Goal: Transaction & Acquisition: Purchase product/service

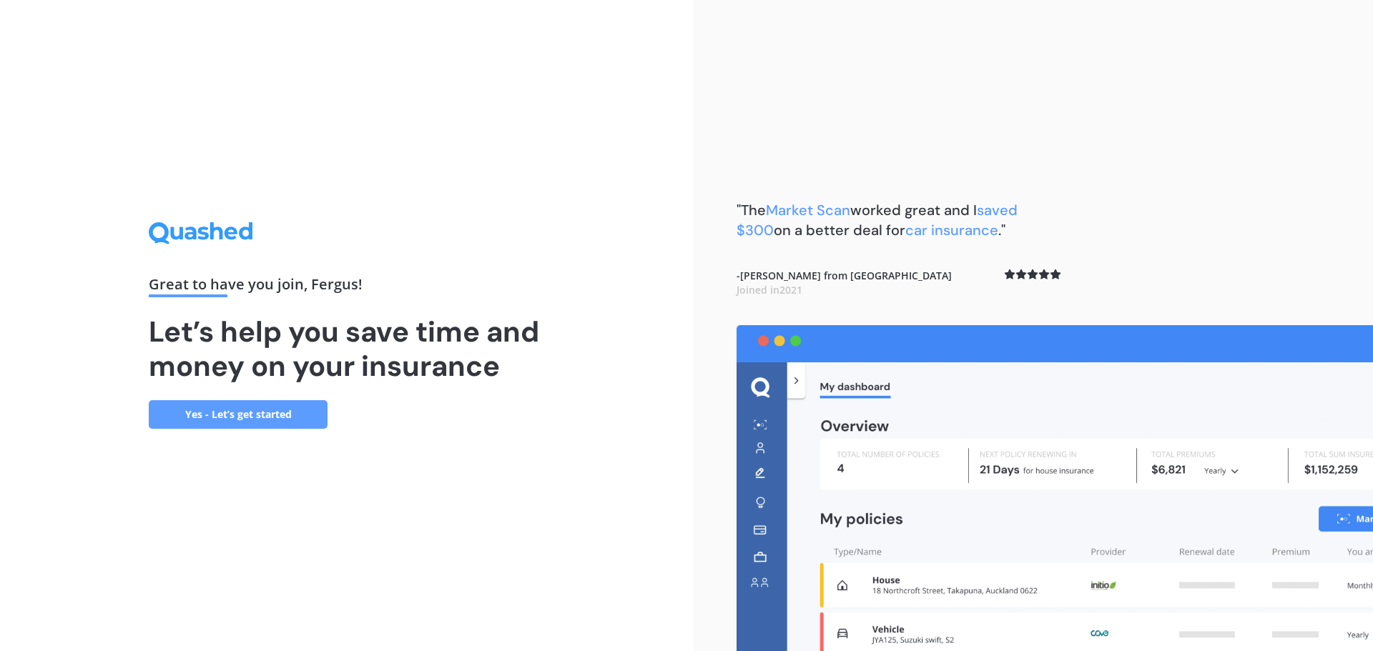
click at [247, 412] on link "Yes - Let’s get started" at bounding box center [238, 414] width 179 height 29
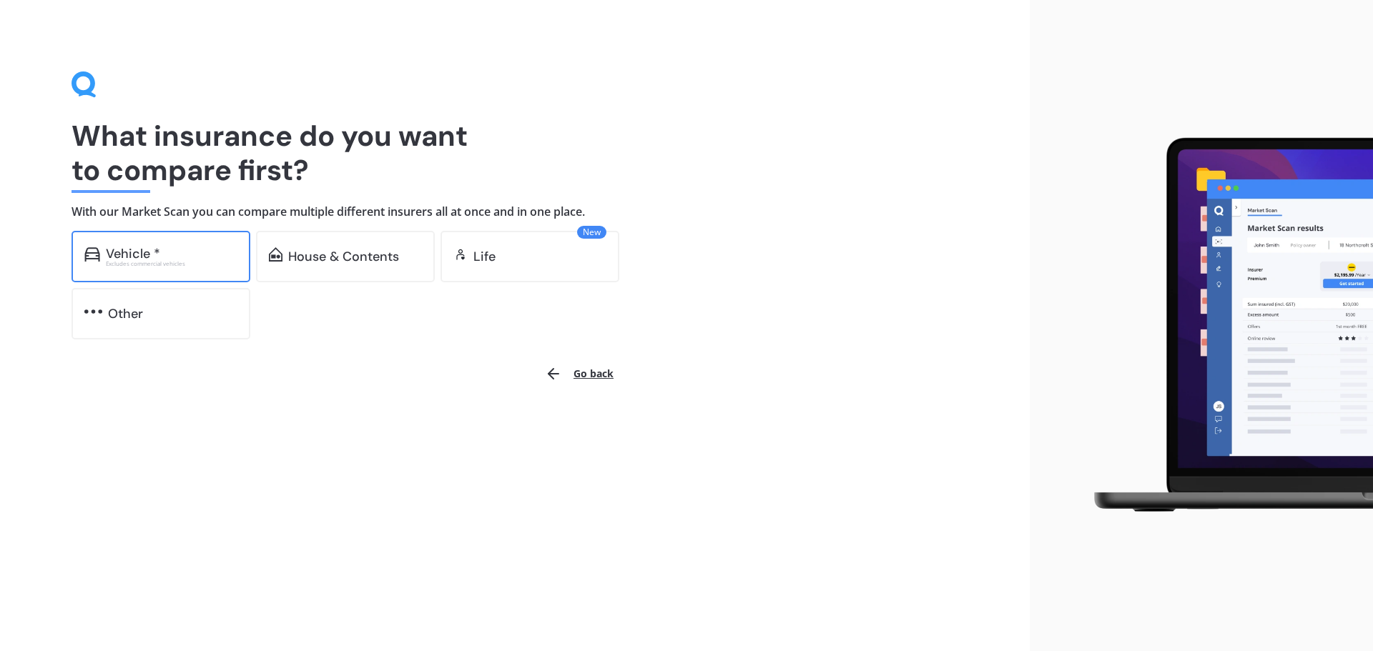
click at [150, 263] on div "Excludes commercial vehicles" at bounding box center [172, 264] width 132 height 6
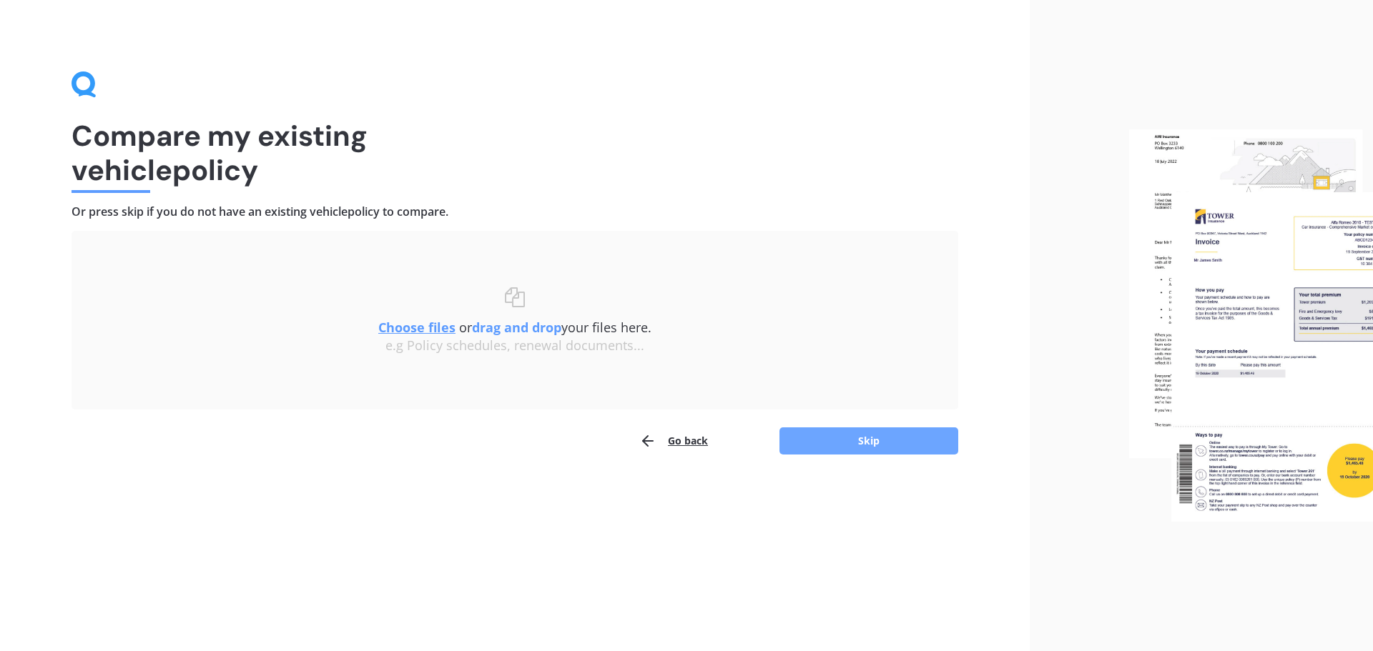
click at [861, 446] on button "Skip" at bounding box center [868, 440] width 179 height 27
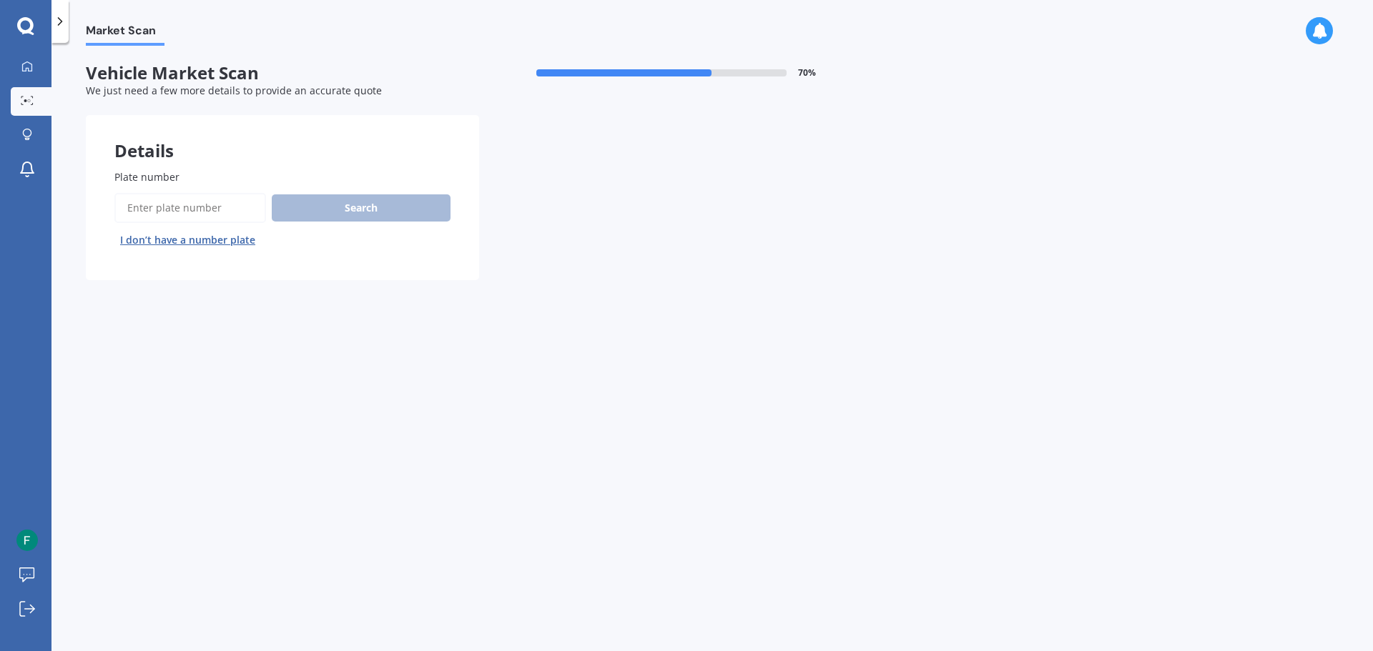
click at [162, 207] on input "Plate number" at bounding box center [190, 208] width 152 height 30
type input "NFN530"
click at [367, 207] on button "Search" at bounding box center [361, 207] width 179 height 27
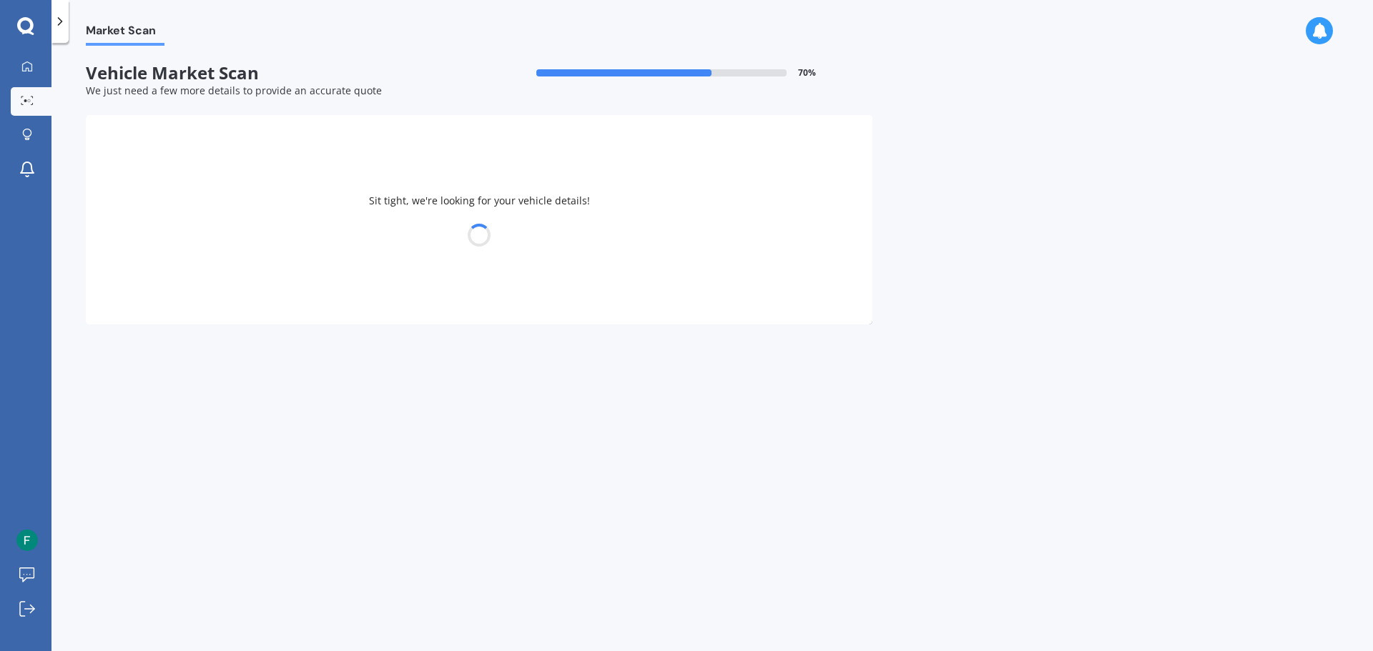
select select "VOLKSWAGEN"
select select "GOLF"
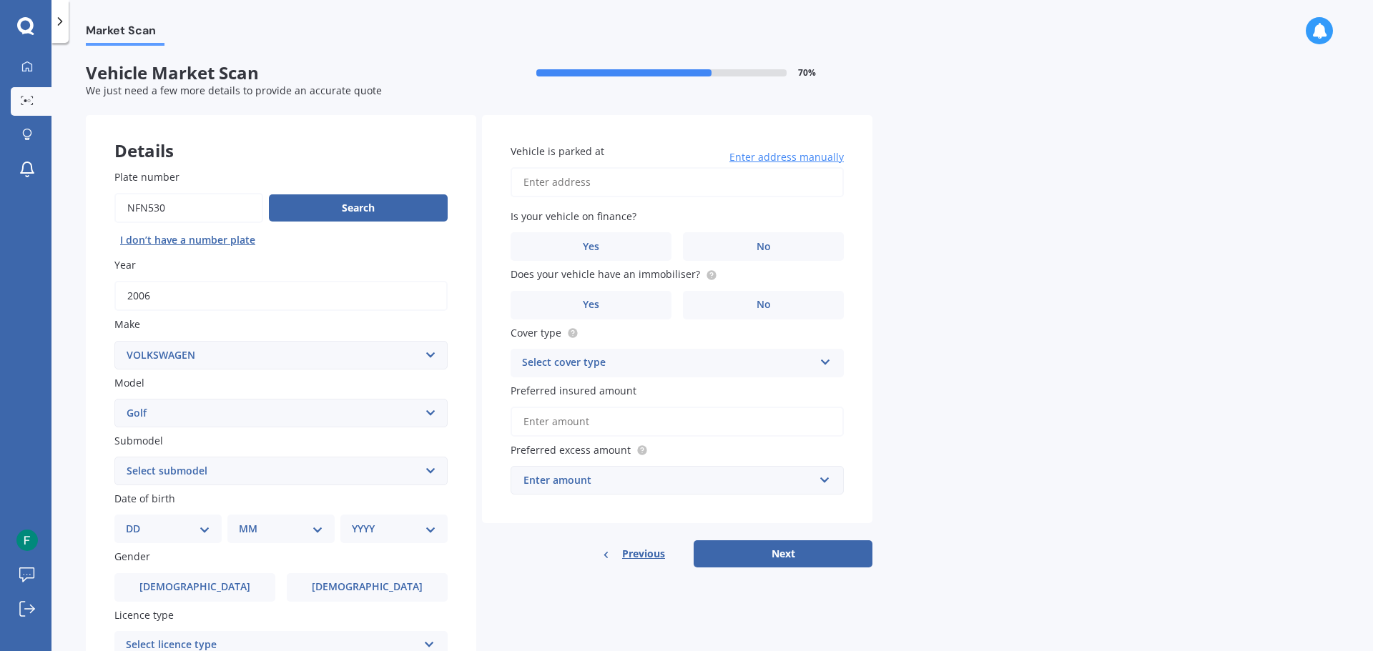
click at [768, 156] on span "Enter address manually" at bounding box center [786, 157] width 114 height 14
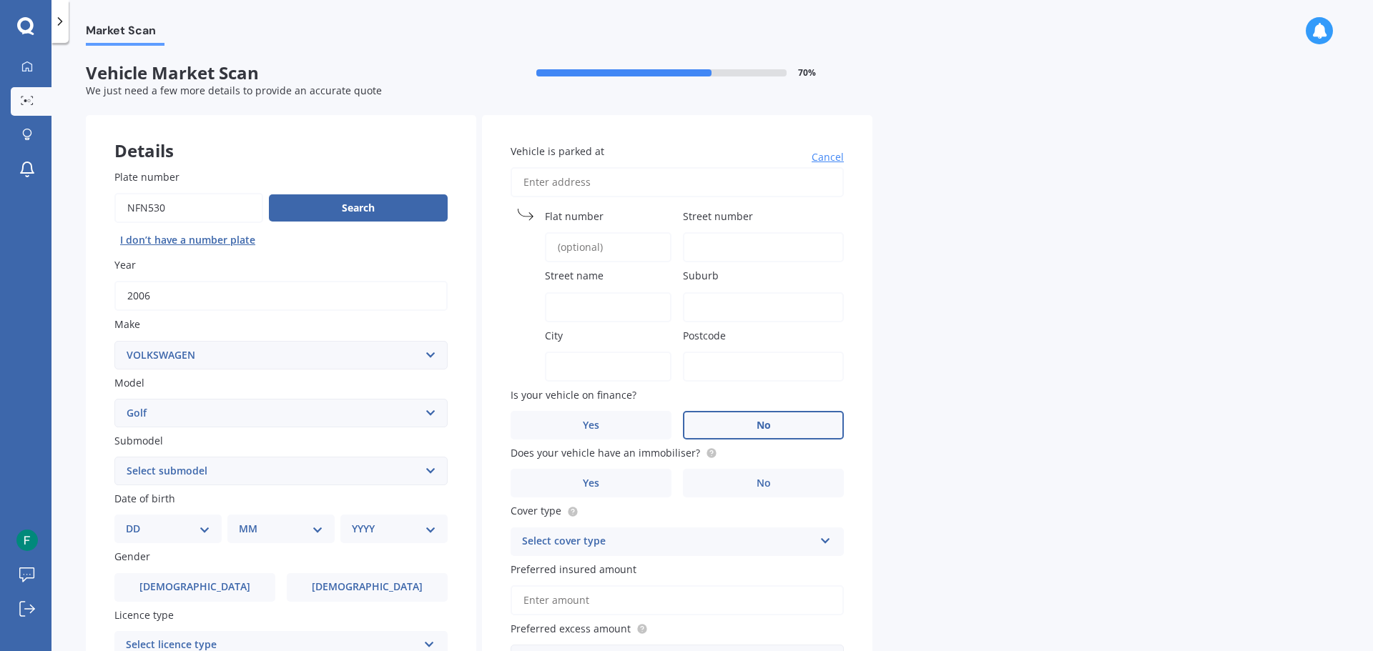
click at [791, 420] on label "No" at bounding box center [763, 425] width 161 height 29
click at [0, 0] on input "No" at bounding box center [0, 0] width 0 height 0
click at [554, 184] on input "Vehicle is parked at" at bounding box center [676, 182] width 333 height 30
type input "[STREET_ADDRESS][PERSON_NAME]"
type input "18"
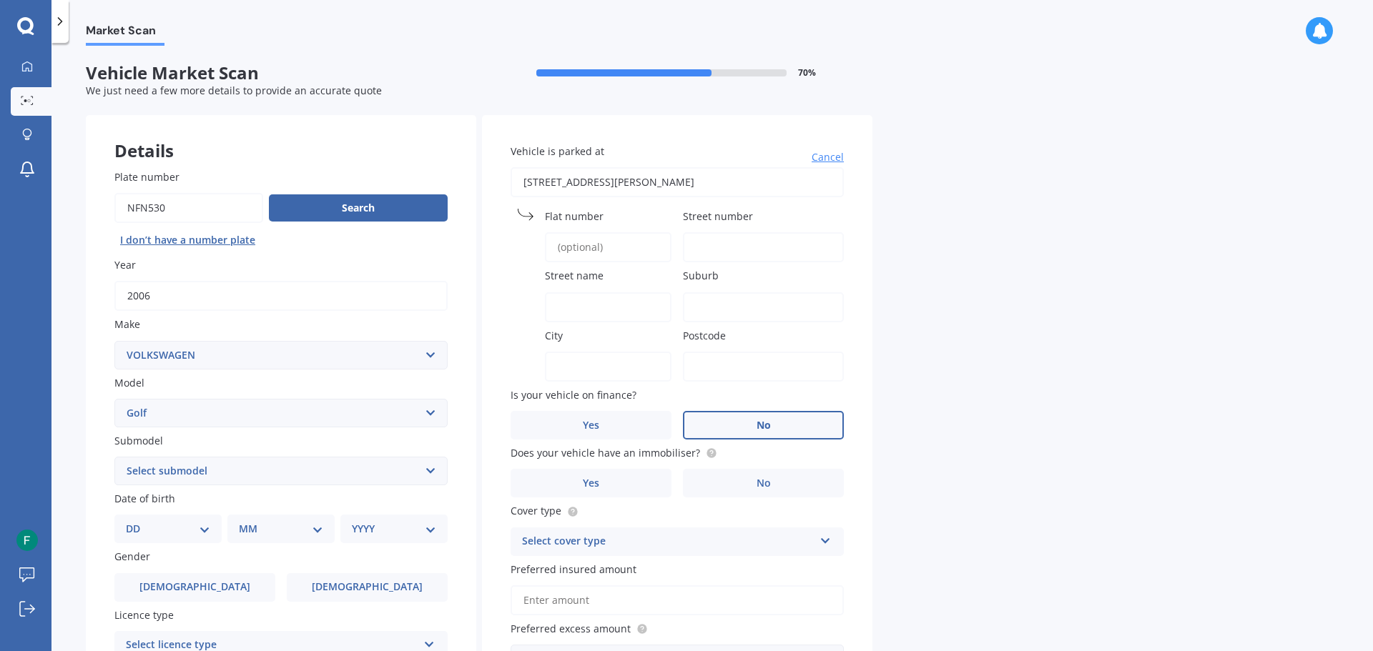
type input "[PERSON_NAME][GEOGRAPHIC_DATA]"
type input "Narrow Neck"
type input "[GEOGRAPHIC_DATA]"
type input "0622"
click at [585, 247] on input "Flat number" at bounding box center [608, 247] width 127 height 30
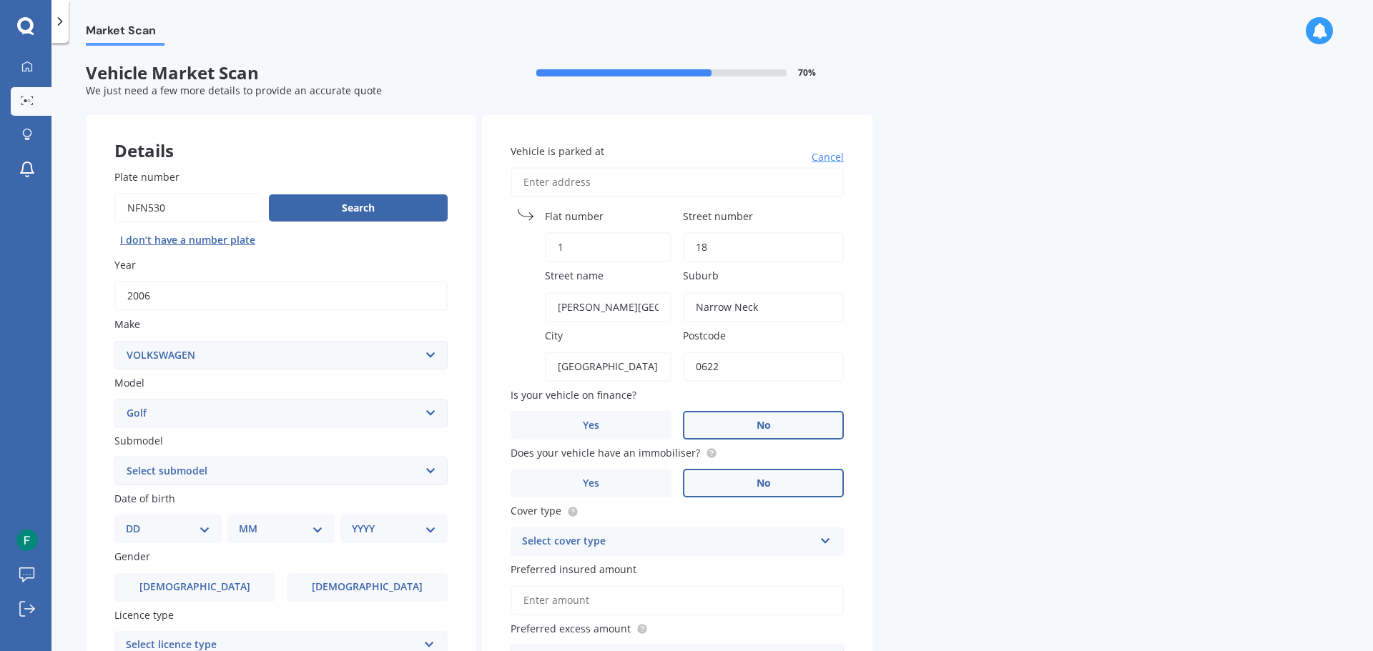
type input "1"
click at [758, 489] on span "No" at bounding box center [763, 484] width 14 height 12
click at [0, 0] on input "No" at bounding box center [0, 0] width 0 height 0
click at [821, 540] on icon at bounding box center [825, 538] width 12 height 10
click at [609, 567] on div "Comprehensive" at bounding box center [677, 570] width 332 height 26
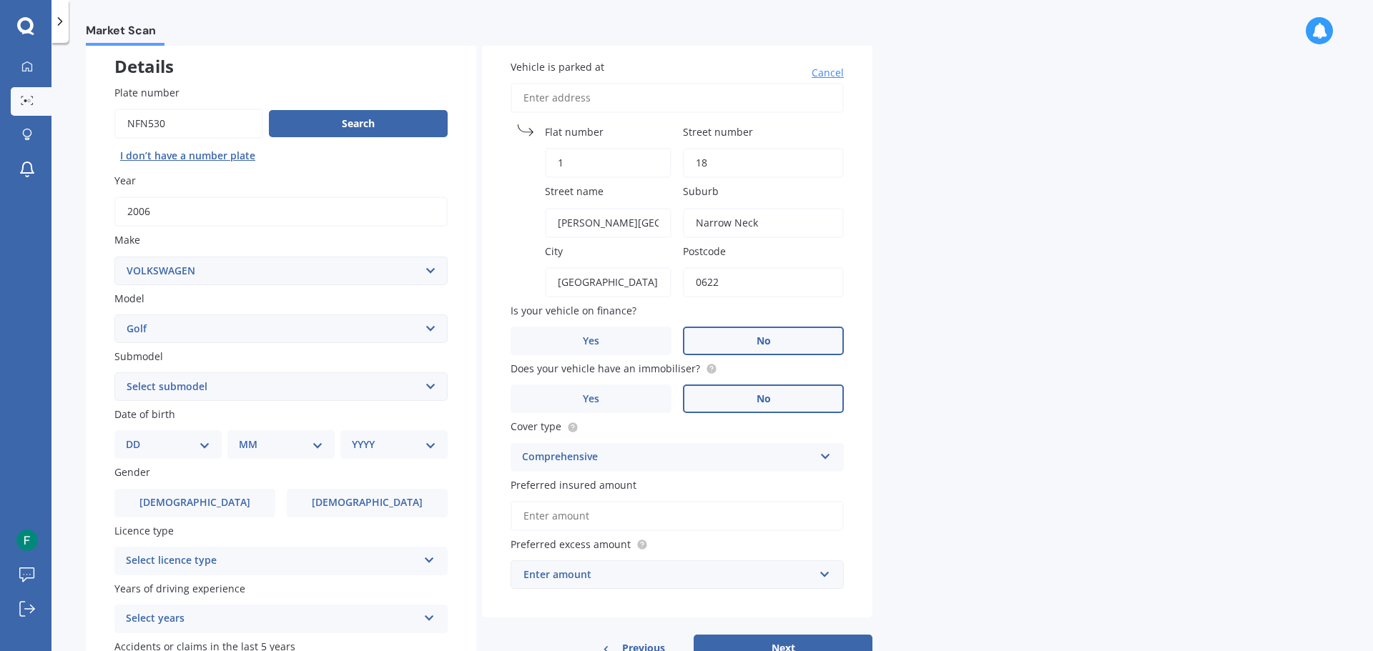
scroll to position [143, 0]
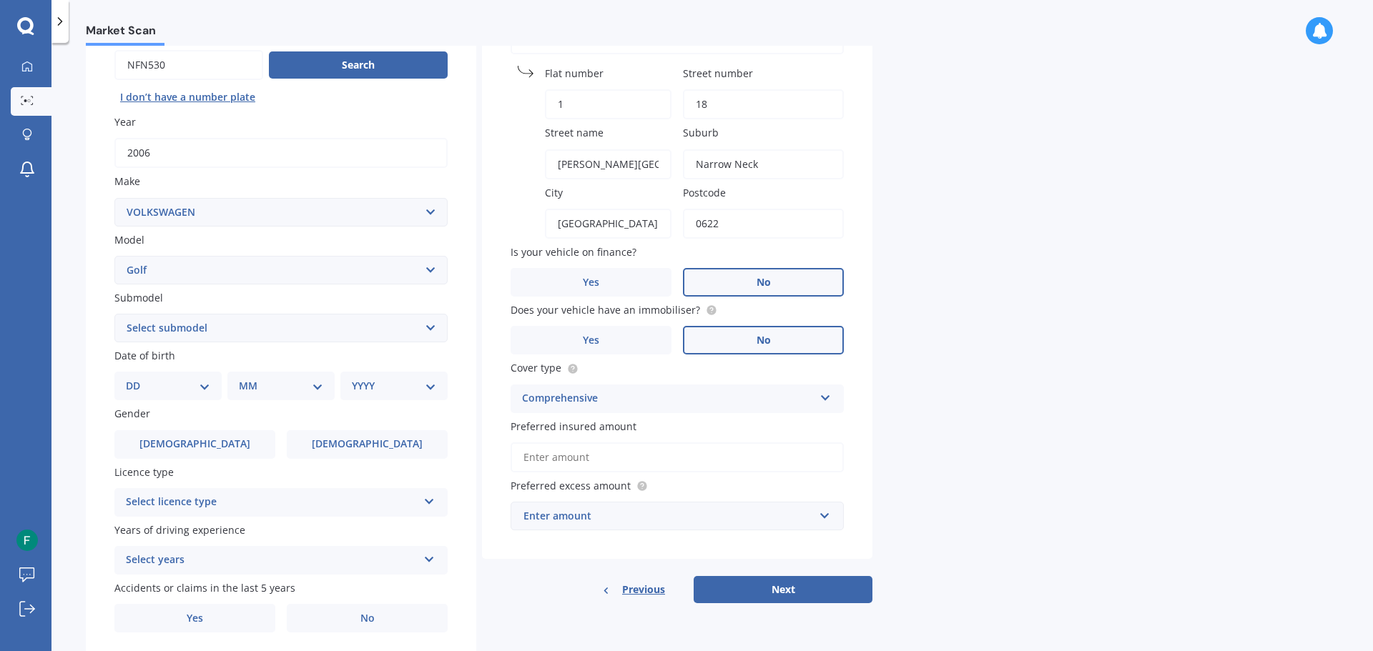
click at [612, 456] on input "Preferred insured amount" at bounding box center [676, 458] width 333 height 30
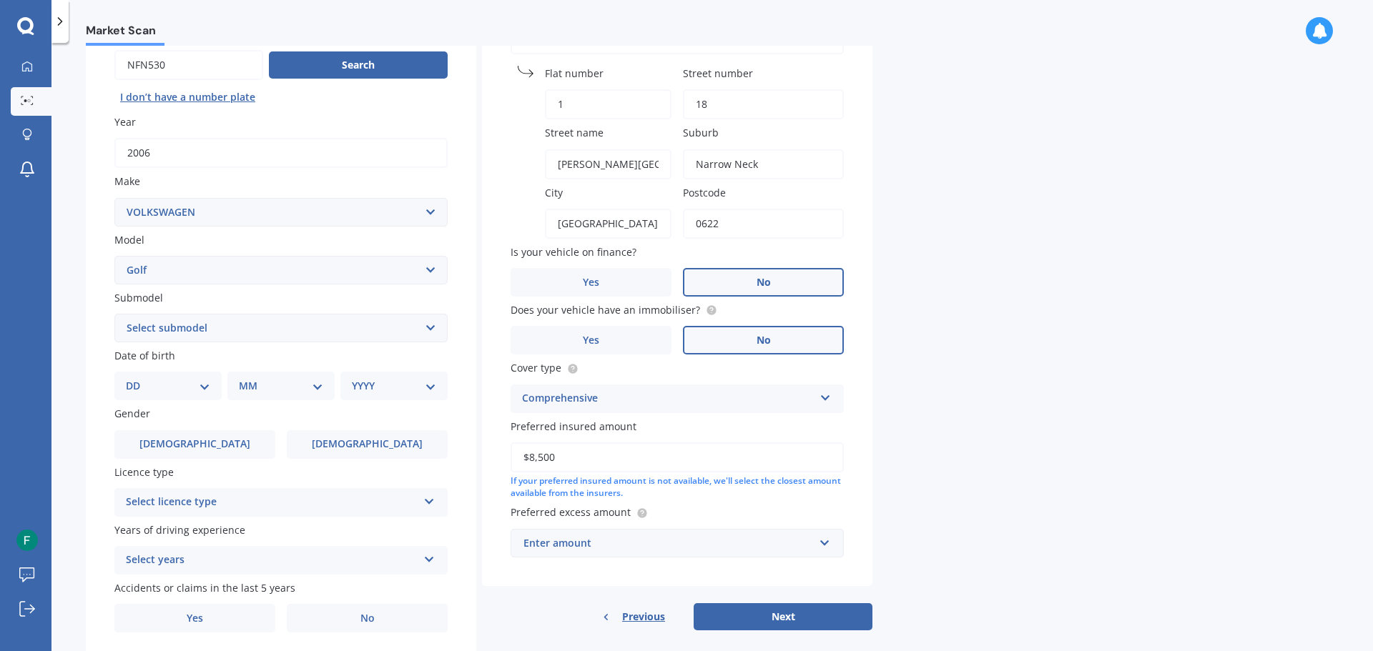
type input "$8,500"
click at [819, 550] on input "text" at bounding box center [672, 543] width 320 height 27
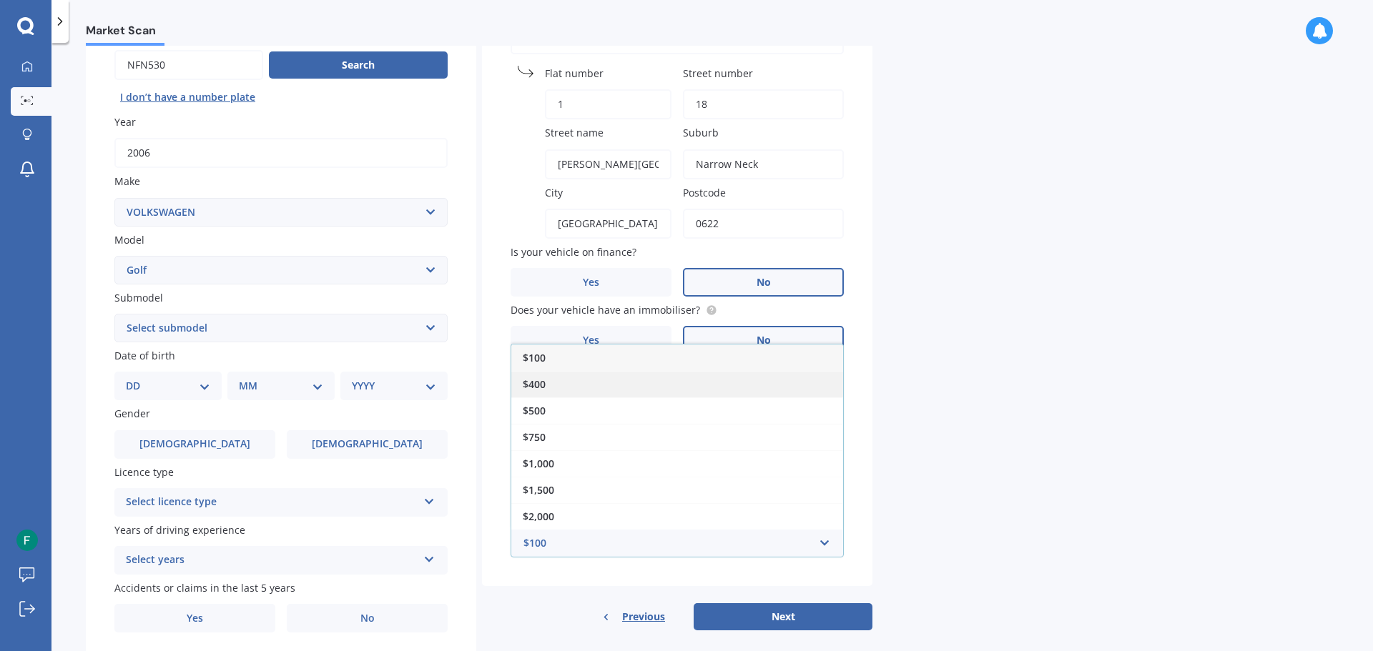
click at [544, 386] on span "$400" at bounding box center [534, 384] width 23 height 14
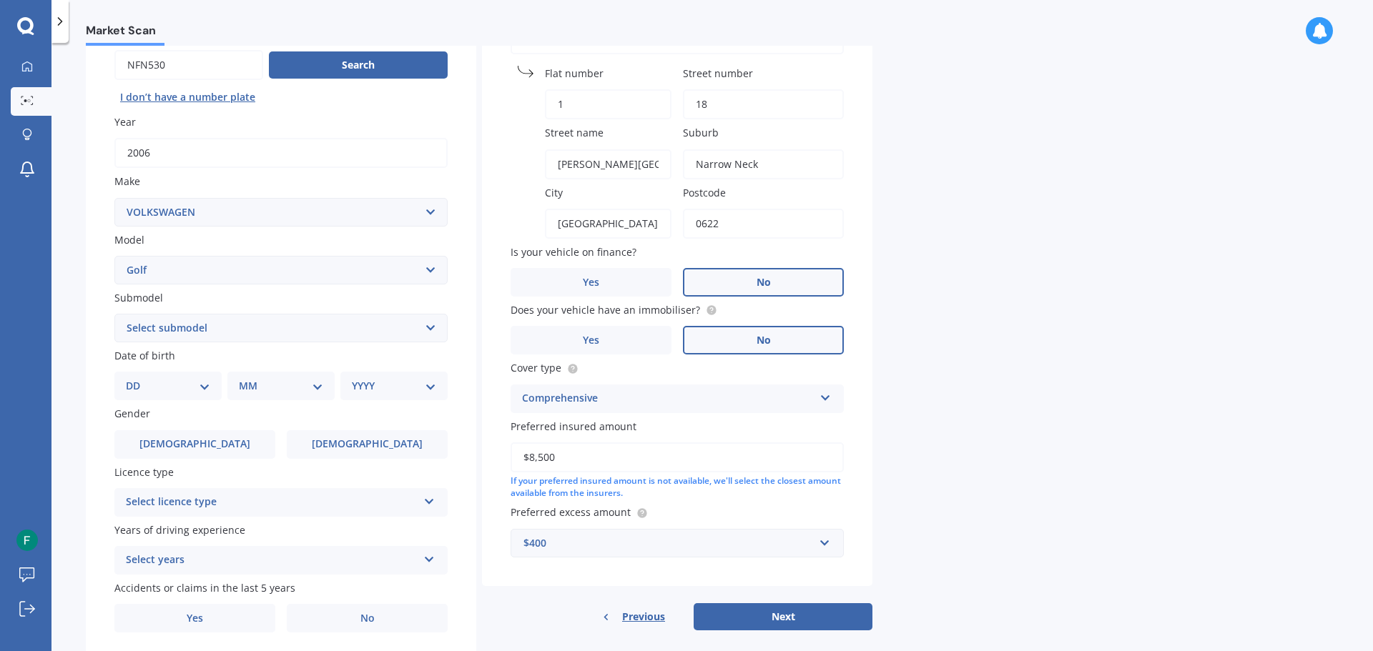
click at [772, 616] on button "Next" at bounding box center [782, 616] width 179 height 27
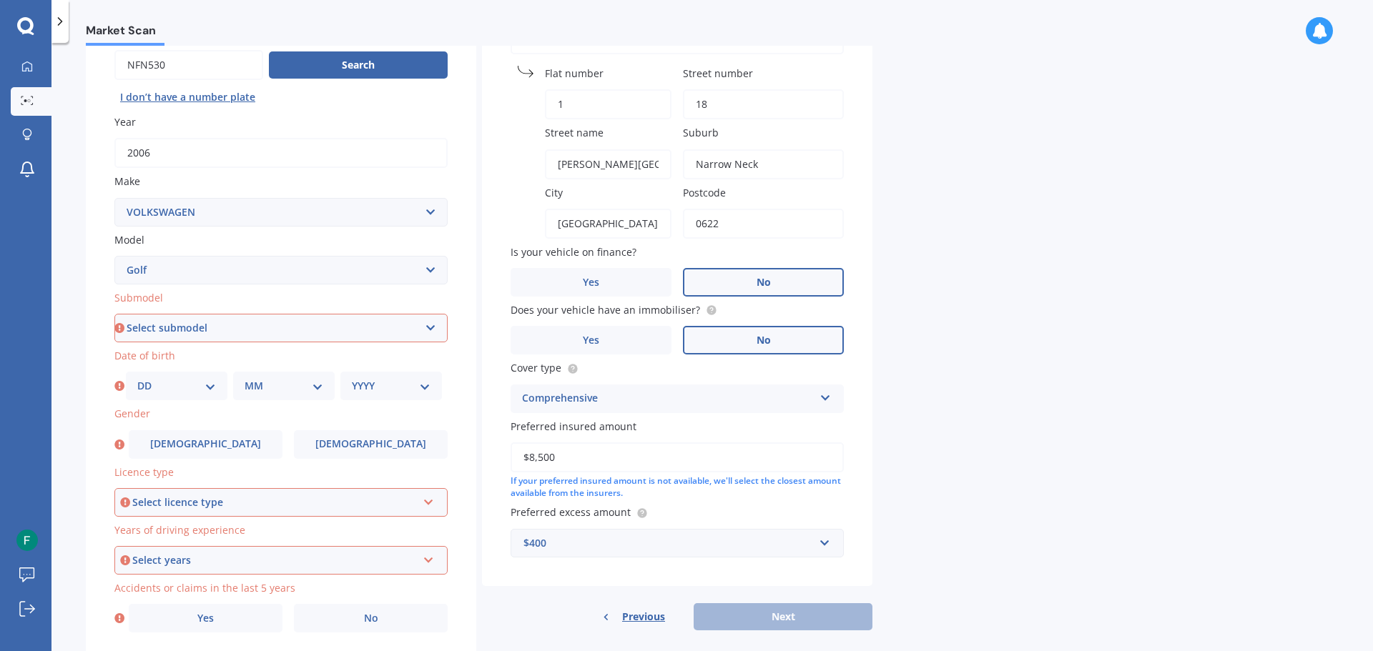
click at [430, 330] on select "Select submodel (All other) 1.4 GT TSI 1.4 TSI 1.6 1.6 FSI 1.6 TSI 1.8 1.9 TDI …" at bounding box center [280, 328] width 333 height 29
select select "2.0 T GTI"
click at [114, 314] on select "Select submodel (All other) 1.4 GT TSI 1.4 TSI 1.6 1.6 FSI 1.6 TSI 1.8 1.9 TDI …" at bounding box center [280, 328] width 333 height 29
click at [209, 386] on select "DD 01 02 03 04 05 06 07 08 09 10 11 12 13 14 15 16 17 18 19 20 21 22 23 24 25 2…" at bounding box center [176, 386] width 79 height 16
select select "19"
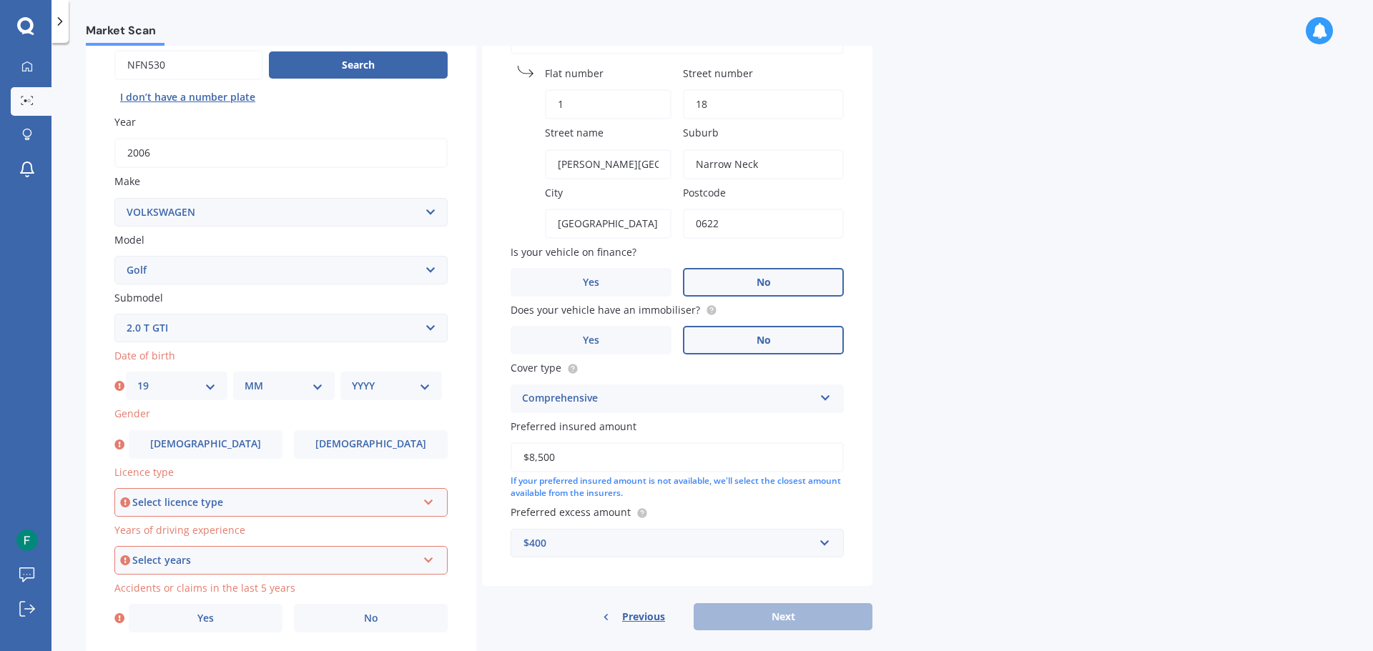
click at [137, 378] on select "DD 01 02 03 04 05 06 07 08 09 10 11 12 13 14 15 16 17 18 19 20 21 22 23 24 25 2…" at bounding box center [176, 386] width 79 height 16
click at [317, 385] on select "MM 01 02 03 04 05 06 07 08 09 10 11 12" at bounding box center [283, 386] width 79 height 16
select select "12"
click at [244, 378] on select "MM 01 02 03 04 05 06 07 08 09 10 11 12" at bounding box center [283, 386] width 79 height 16
click at [422, 381] on select "YYYY 2025 2024 2023 2022 2021 2020 2019 2018 2017 2016 2015 2014 2013 2012 2011…" at bounding box center [391, 386] width 79 height 16
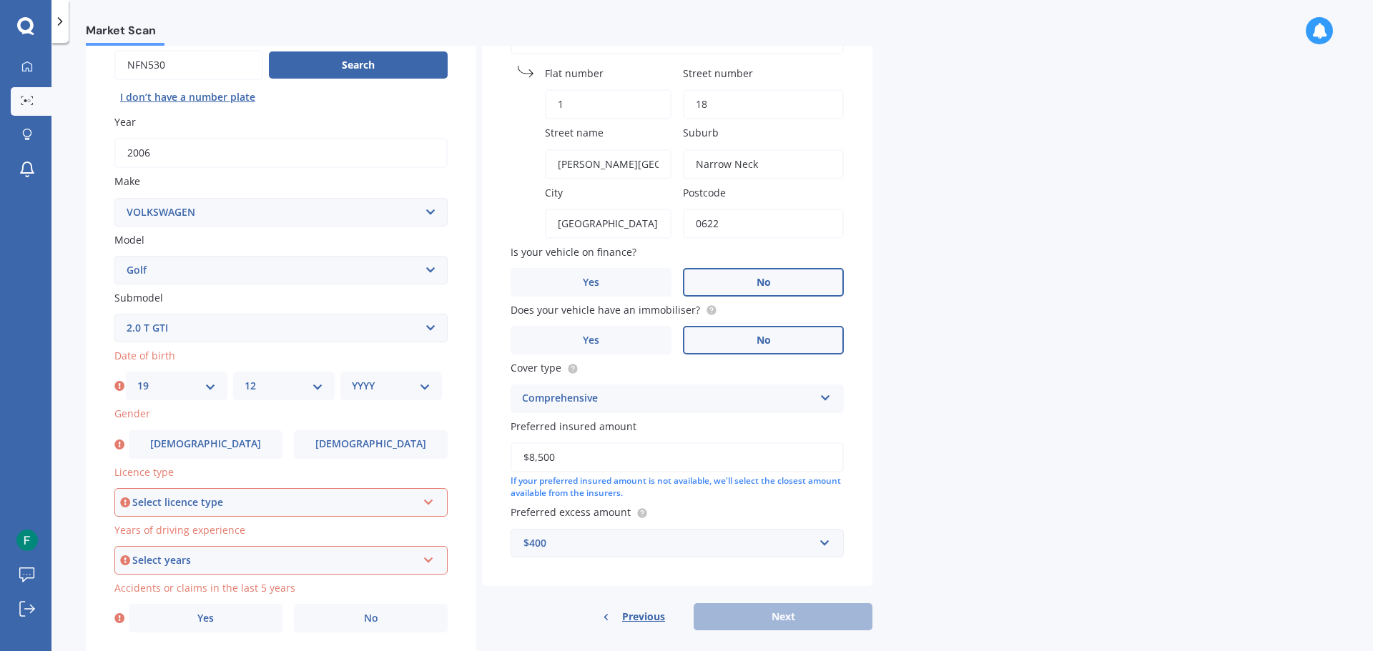
select select "2003"
click at [352, 378] on select "YYYY 2025 2024 2023 2022 2021 2020 2019 2018 2017 2016 2015 2014 2013 2012 2011…" at bounding box center [391, 386] width 79 height 16
click at [209, 459] on div "Plate number Search I don’t have a number plate Year [DATE] Make Select make AC…" at bounding box center [281, 330] width 390 height 664
click at [433, 504] on icon at bounding box center [428, 500] width 12 height 10
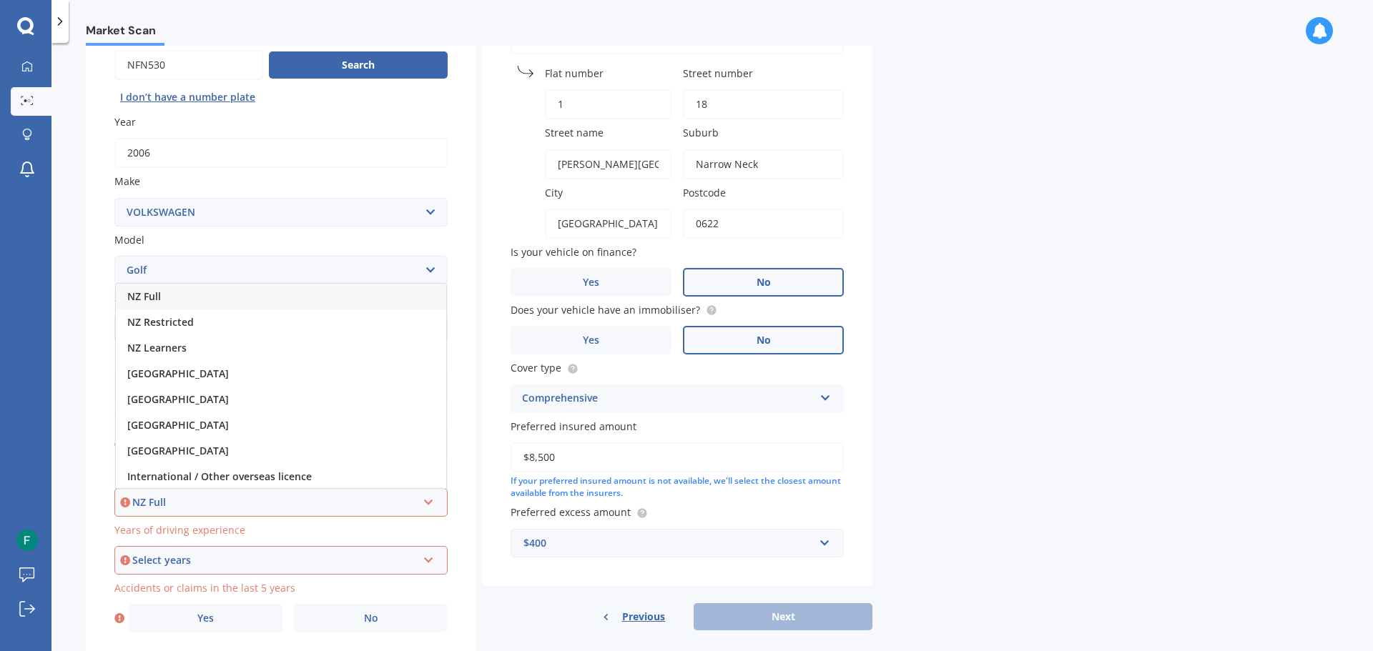
click at [151, 297] on span "NZ Full" at bounding box center [144, 297] width 34 height 14
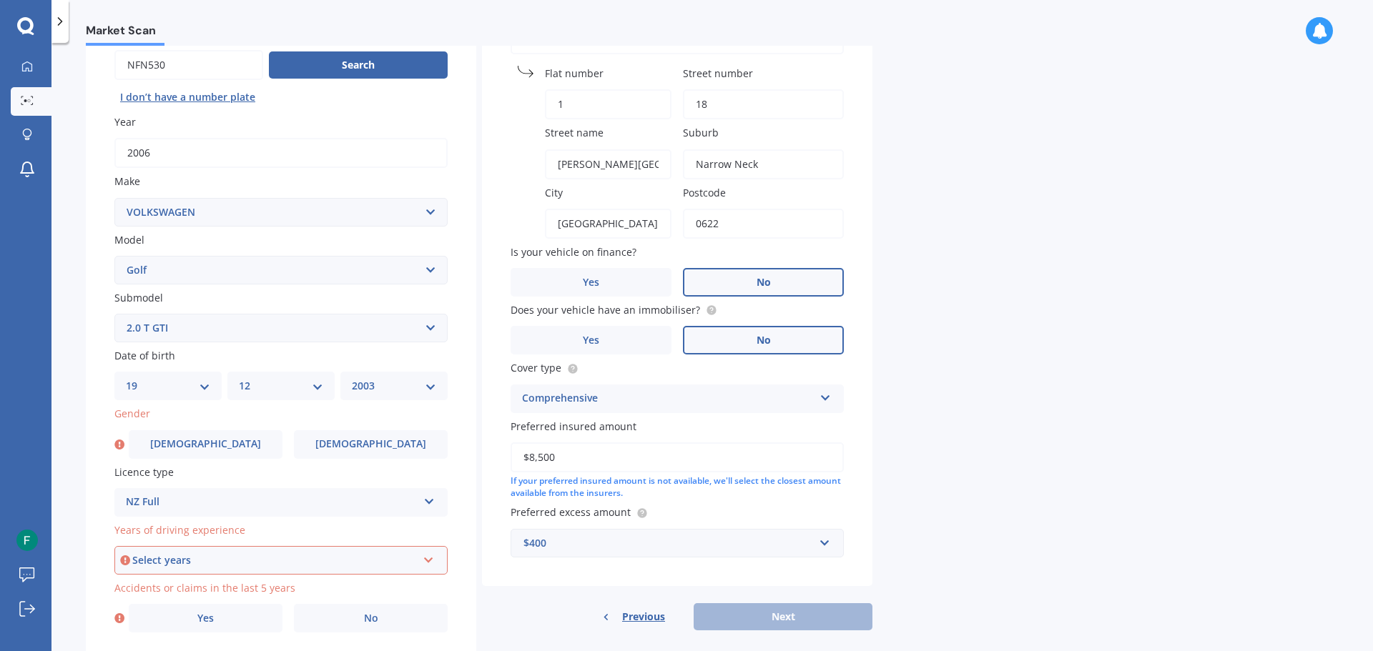
click at [430, 560] on icon at bounding box center [428, 558] width 12 height 10
click at [162, 428] on span "5 or more years" at bounding box center [165, 430] width 77 height 14
click at [180, 440] on label "[DEMOGRAPHIC_DATA]" at bounding box center [206, 444] width 154 height 29
click at [0, 0] on input "[DEMOGRAPHIC_DATA]" at bounding box center [0, 0] width 0 height 0
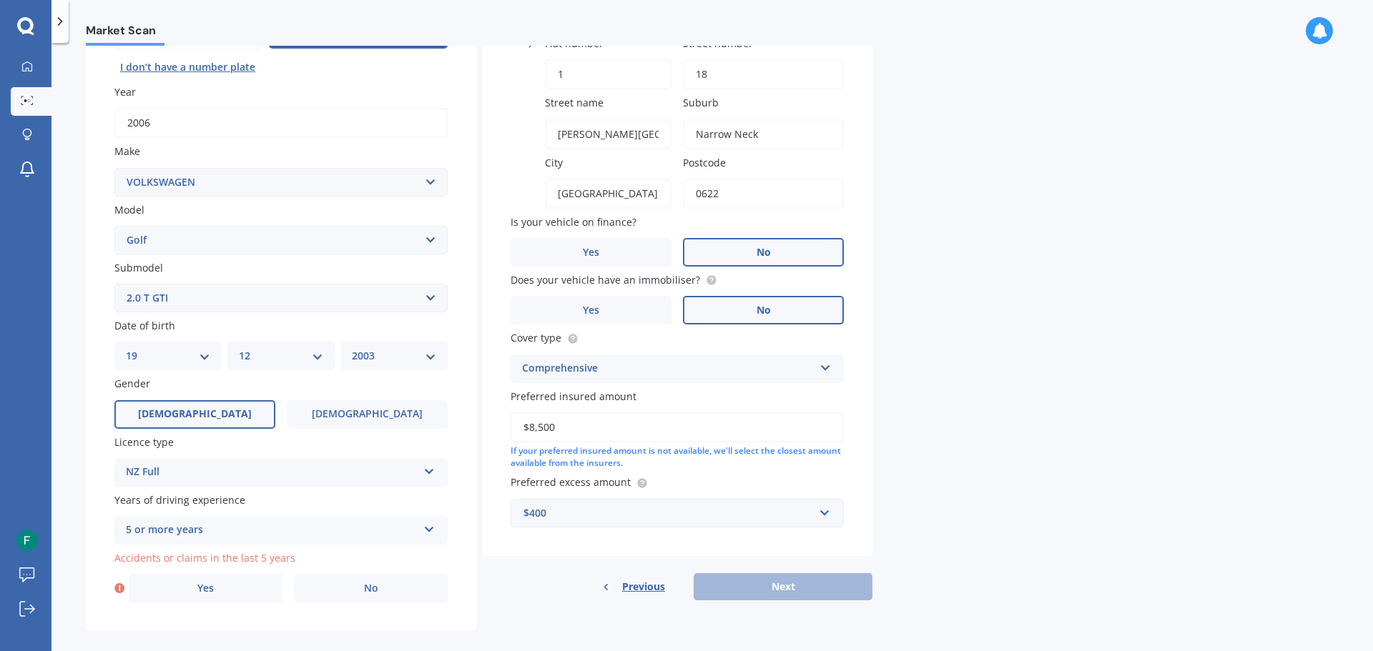
scroll to position [190, 0]
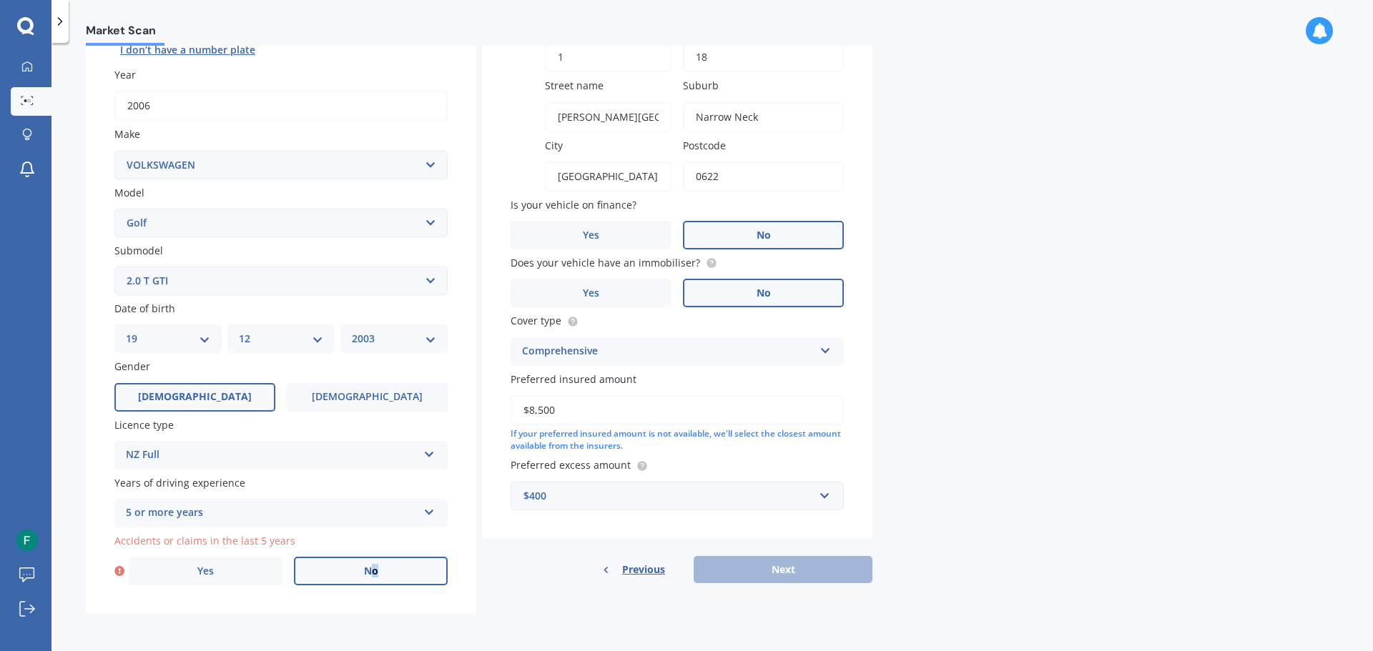
click at [376, 576] on span "No" at bounding box center [371, 571] width 14 height 12
click at [364, 573] on span "No" at bounding box center [371, 571] width 14 height 12
click at [0, 0] on input "No" at bounding box center [0, 0] width 0 height 0
drag, startPoint x: 814, startPoint y: 571, endPoint x: 821, endPoint y: 571, distance: 7.9
click at [821, 571] on button "Next" at bounding box center [782, 569] width 179 height 27
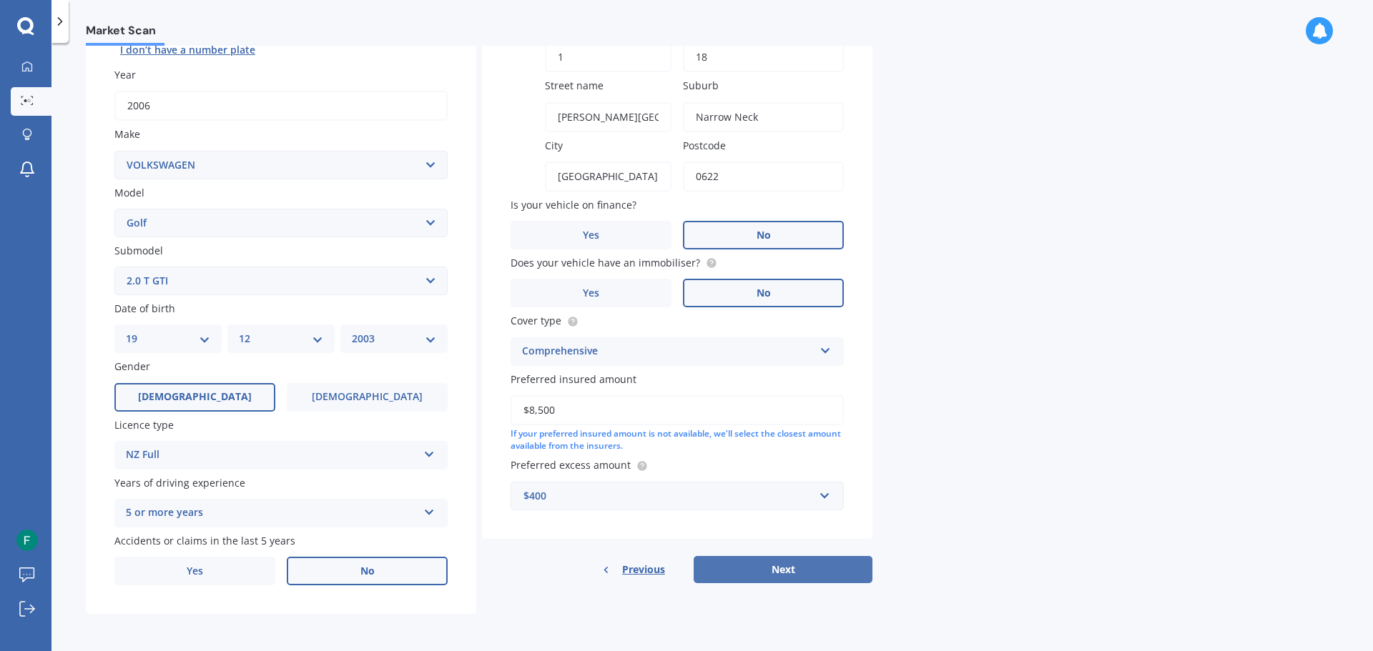
select select "19"
select select "12"
select select "2003"
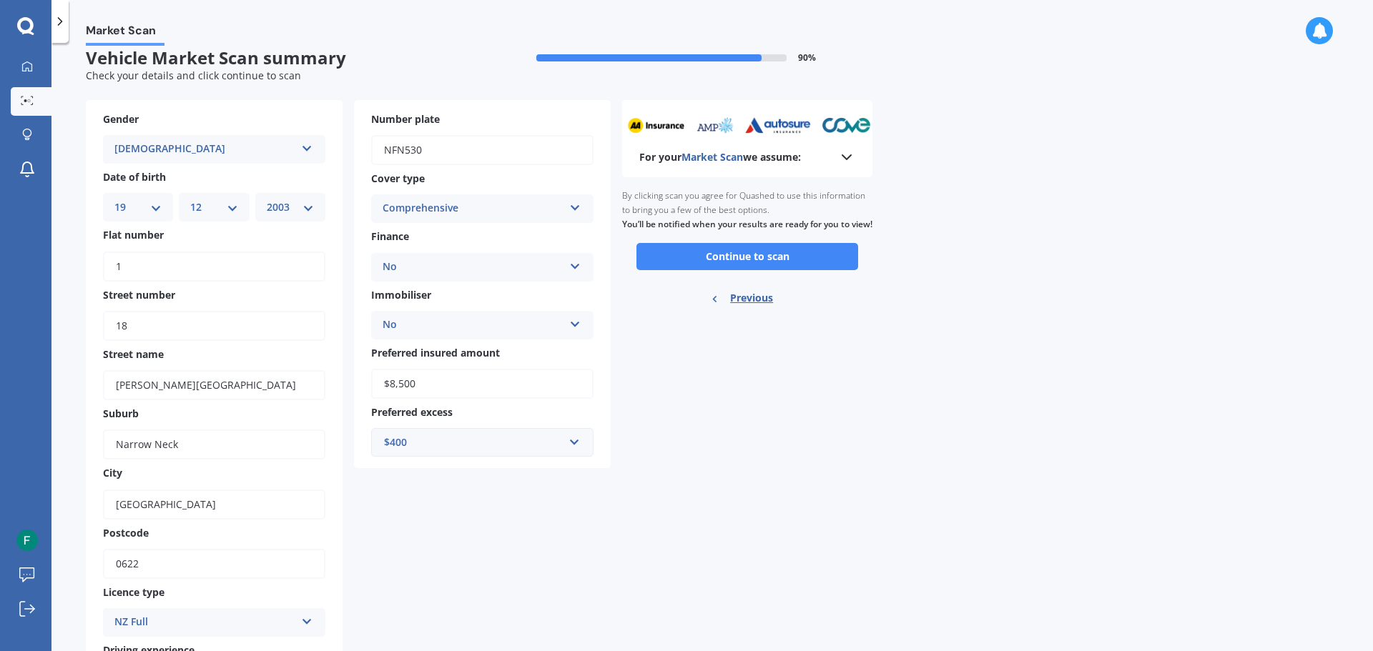
scroll to position [0, 0]
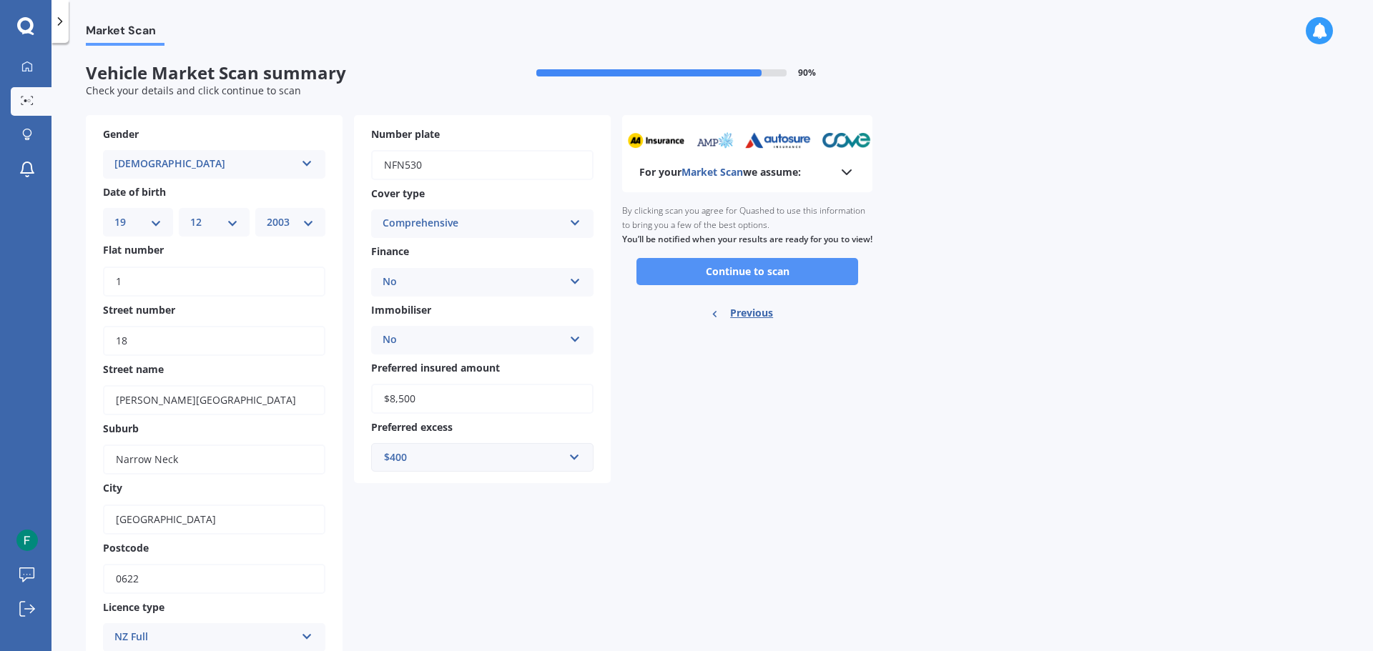
click at [748, 285] on button "Continue to scan" at bounding box center [747, 271] width 222 height 27
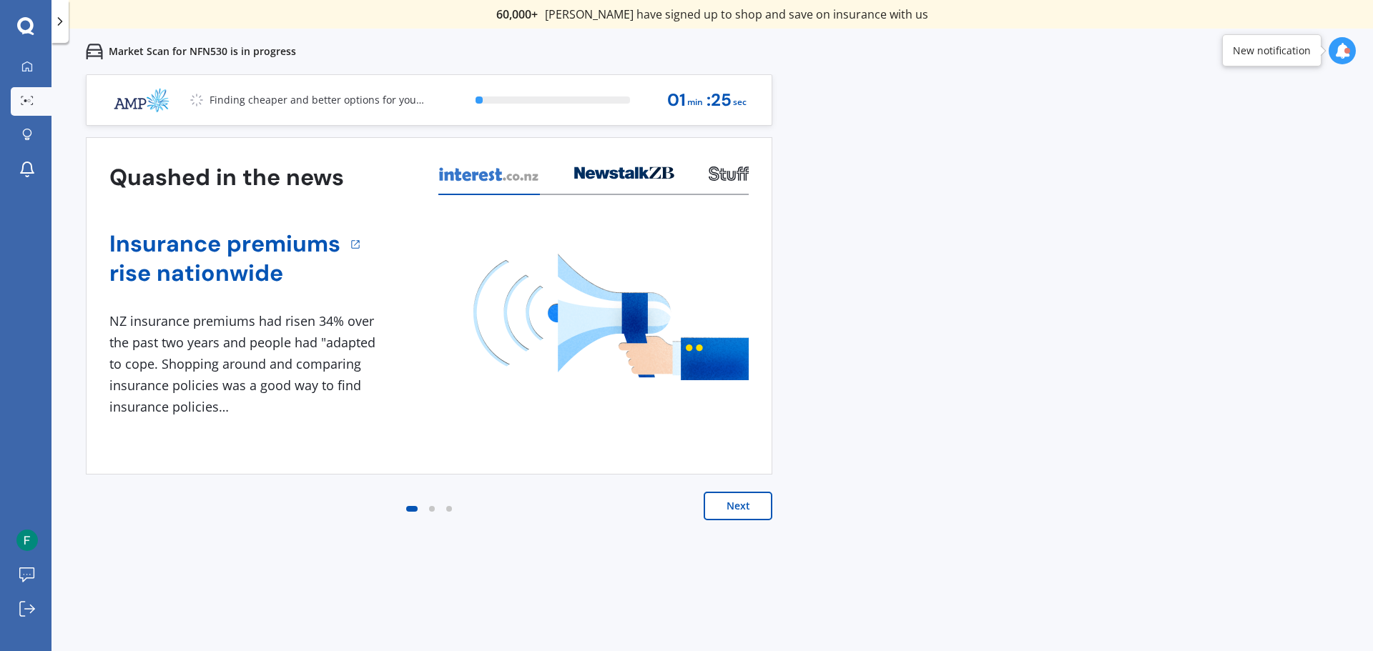
click at [744, 510] on button "Next" at bounding box center [737, 506] width 69 height 29
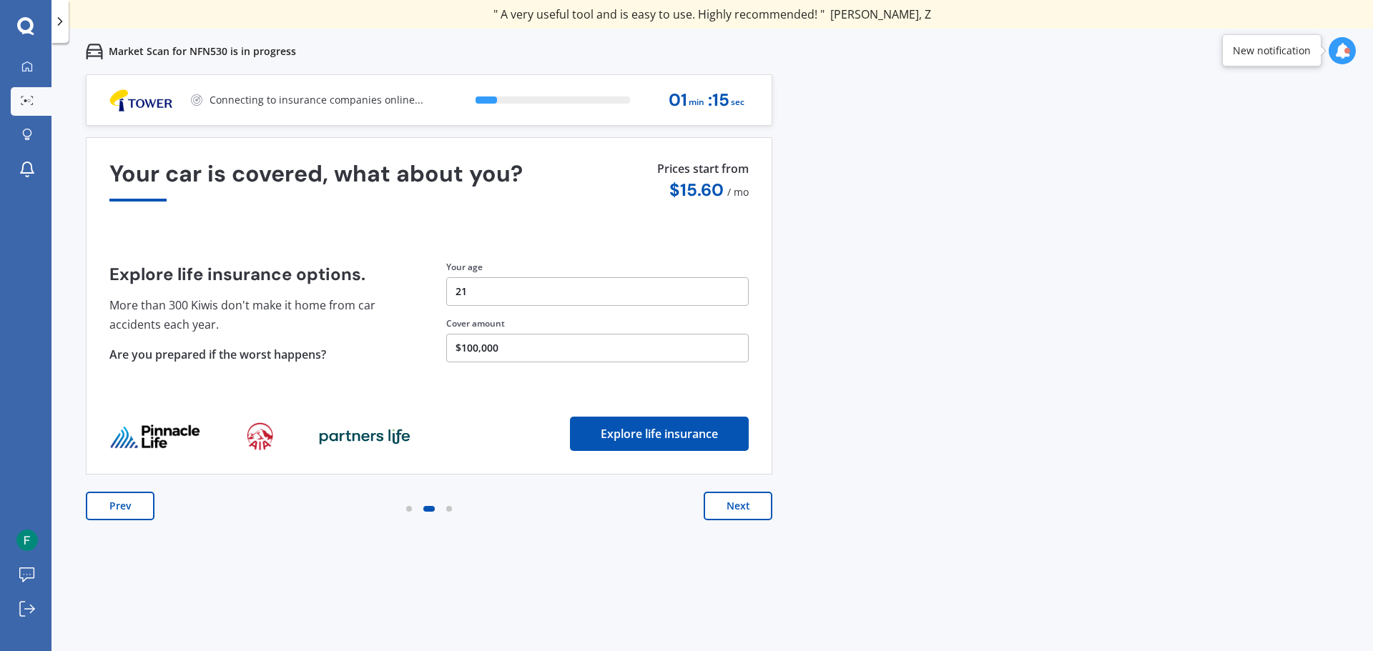
click at [736, 511] on button "Next" at bounding box center [737, 506] width 69 height 29
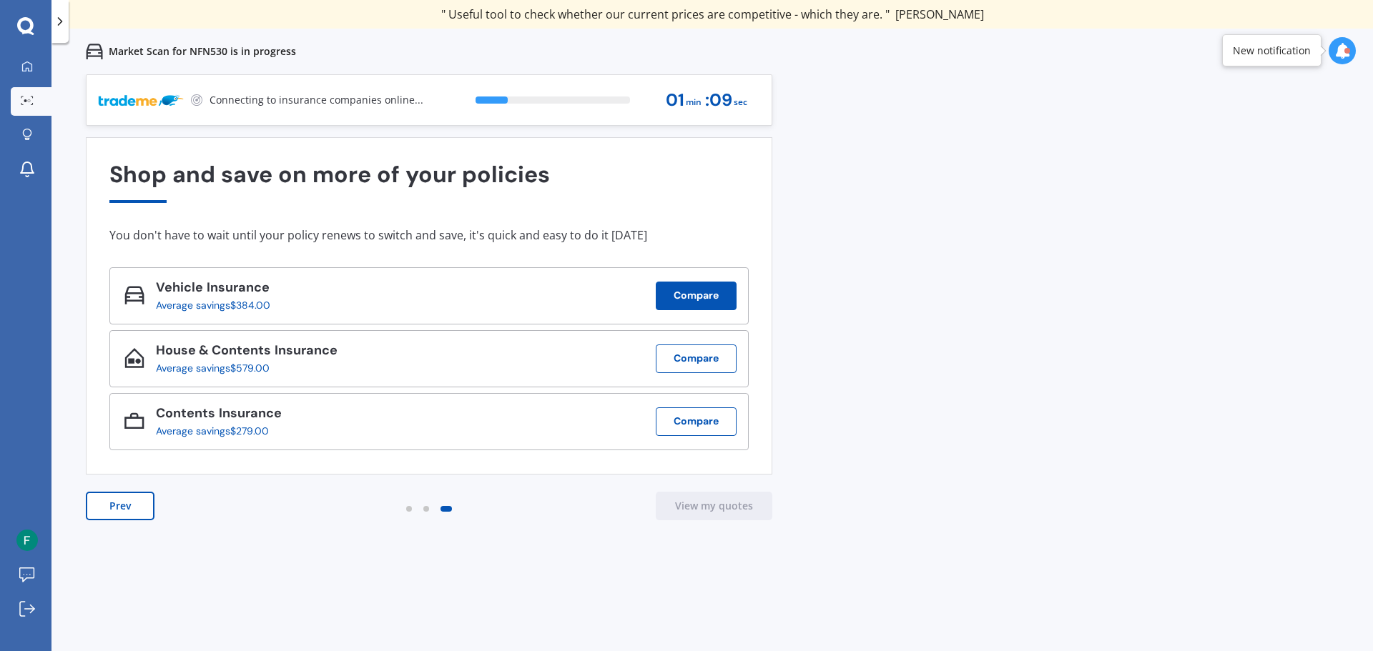
click at [688, 293] on button "Compare" at bounding box center [696, 296] width 81 height 29
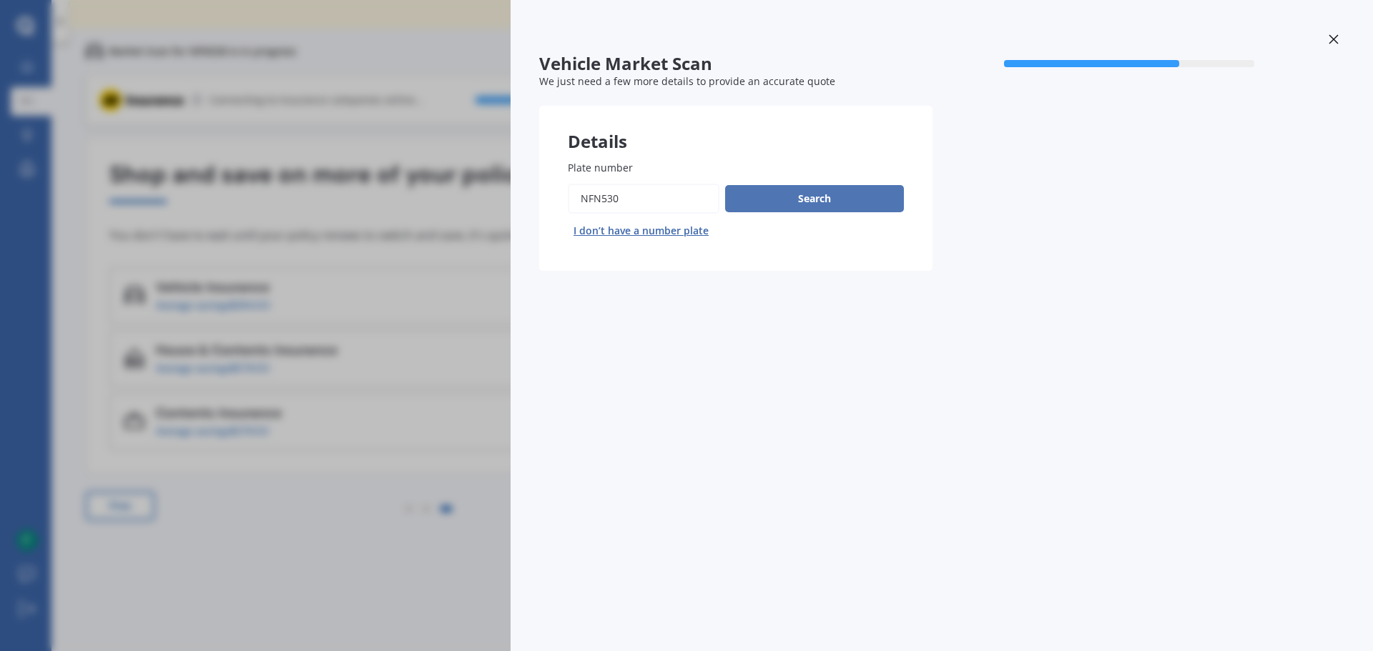
click at [806, 207] on button "Search" at bounding box center [814, 198] width 179 height 27
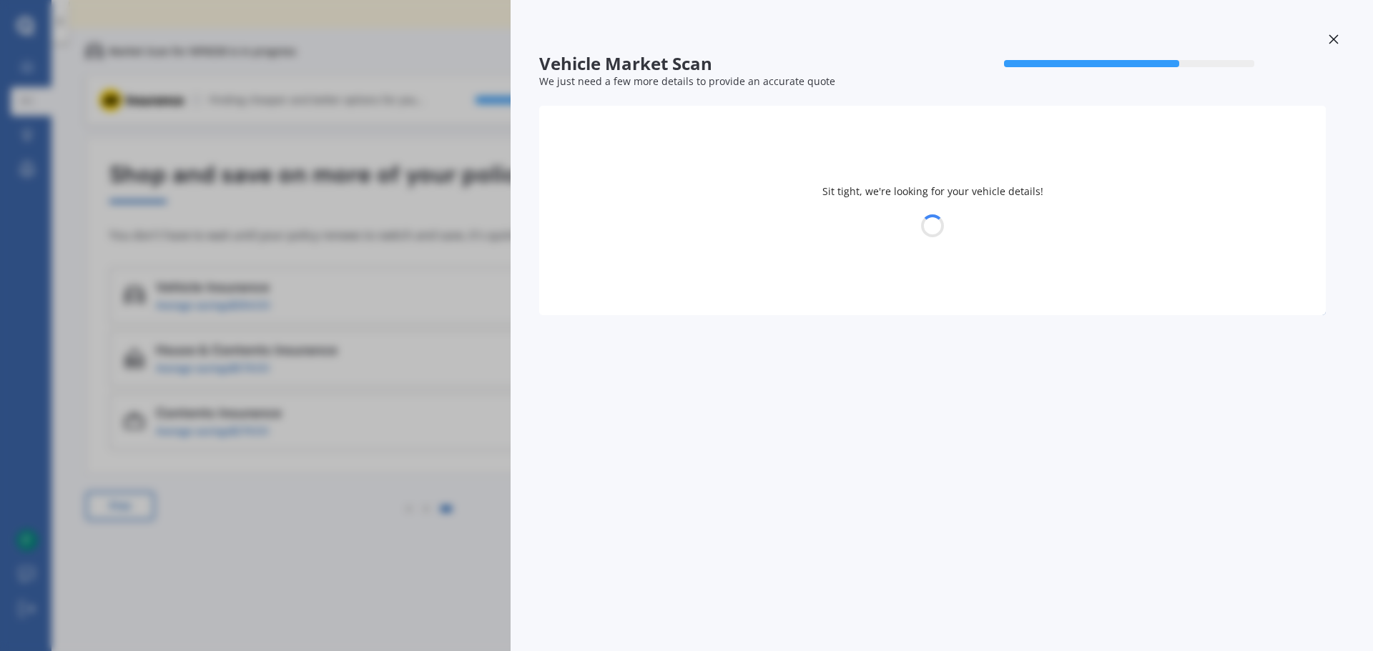
select select "VOLKSWAGEN"
select select "GOLF"
select select "19"
select select "12"
select select "2003"
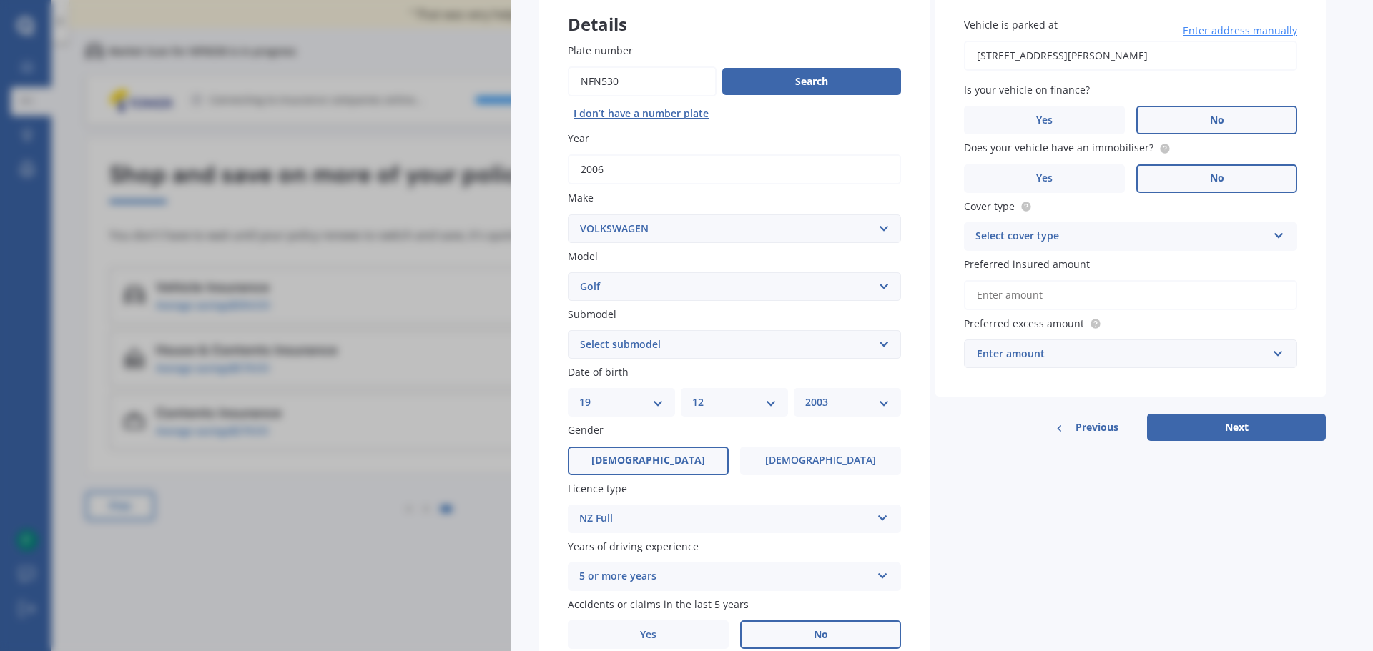
scroll to position [143, 0]
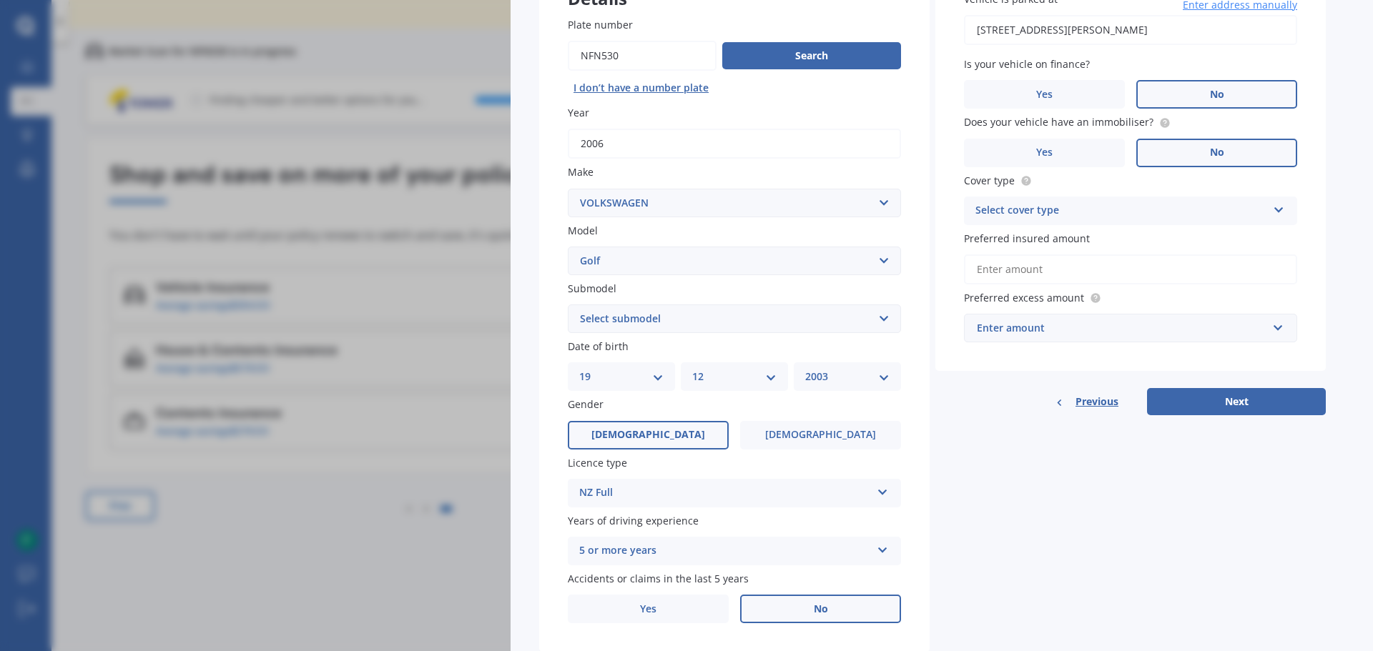
click at [1275, 210] on icon at bounding box center [1278, 207] width 12 height 10
click at [1052, 242] on div "Comprehensive" at bounding box center [1130, 239] width 332 height 26
click at [1282, 330] on input "text" at bounding box center [1125, 328] width 320 height 27
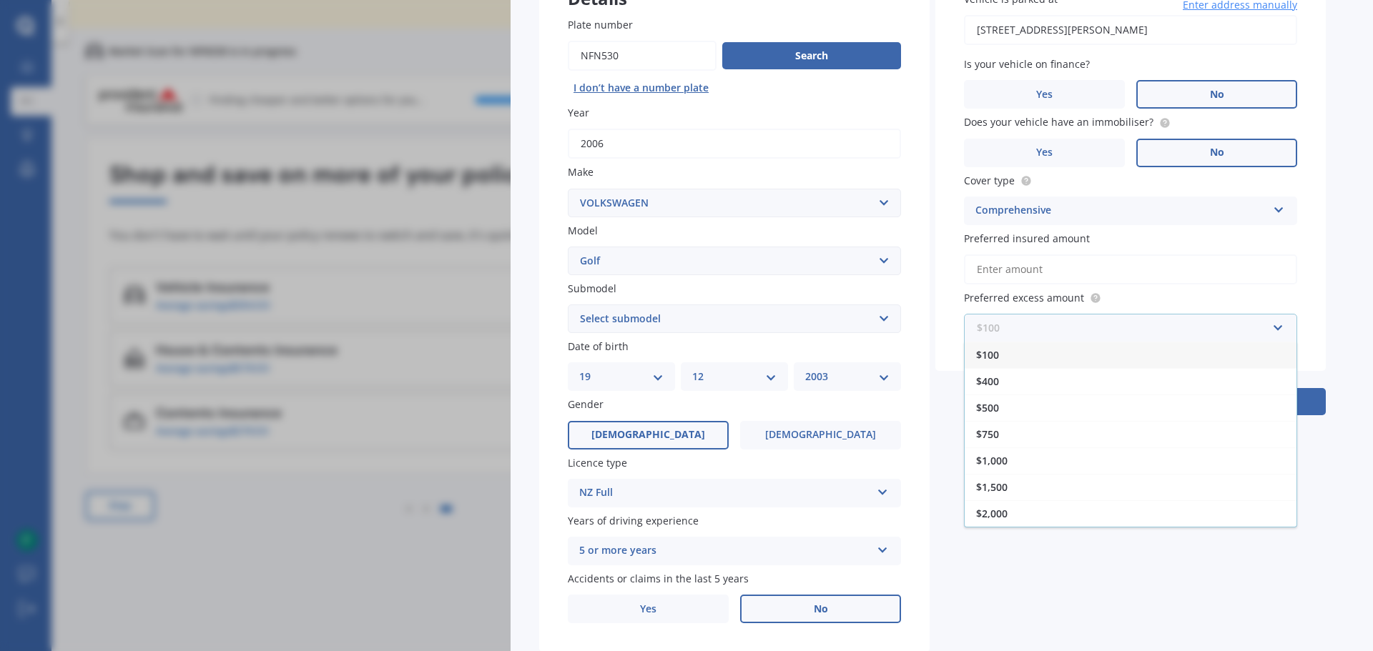
click at [1281, 331] on input "text" at bounding box center [1125, 328] width 320 height 27
click at [988, 383] on span "$400" at bounding box center [987, 382] width 23 height 14
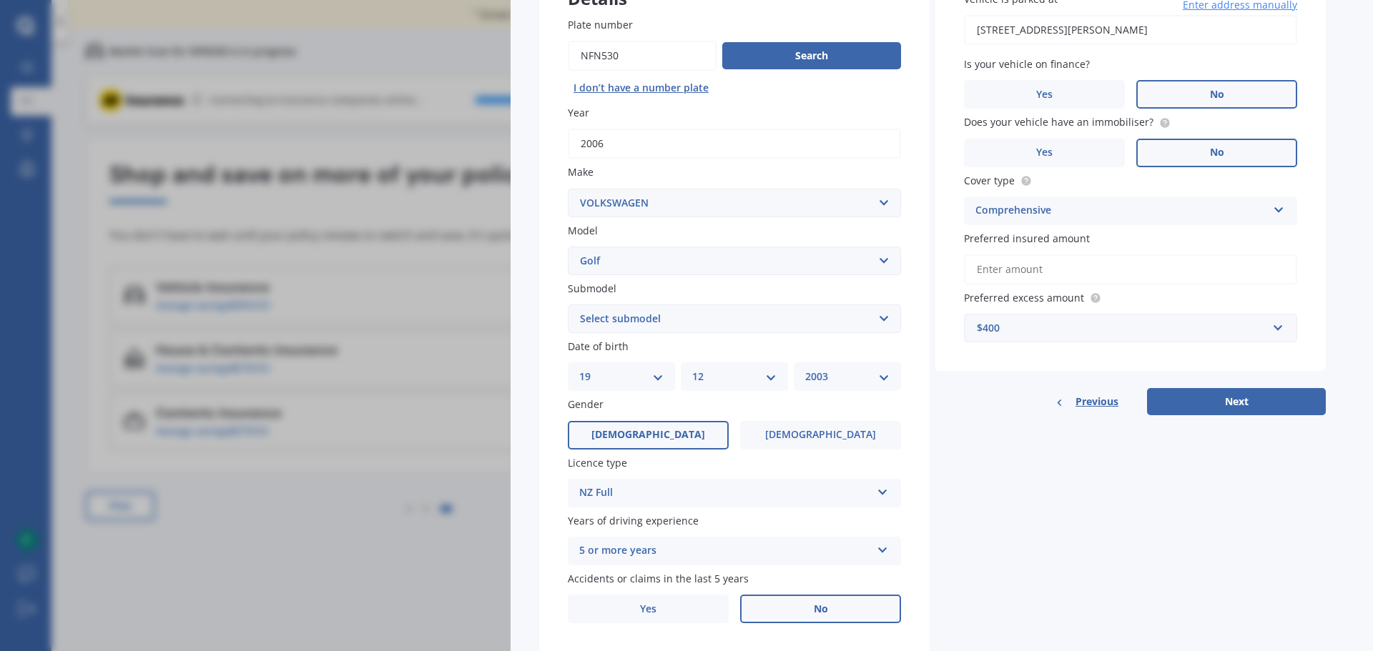
click at [1244, 407] on button "Next" at bounding box center [1236, 401] width 179 height 27
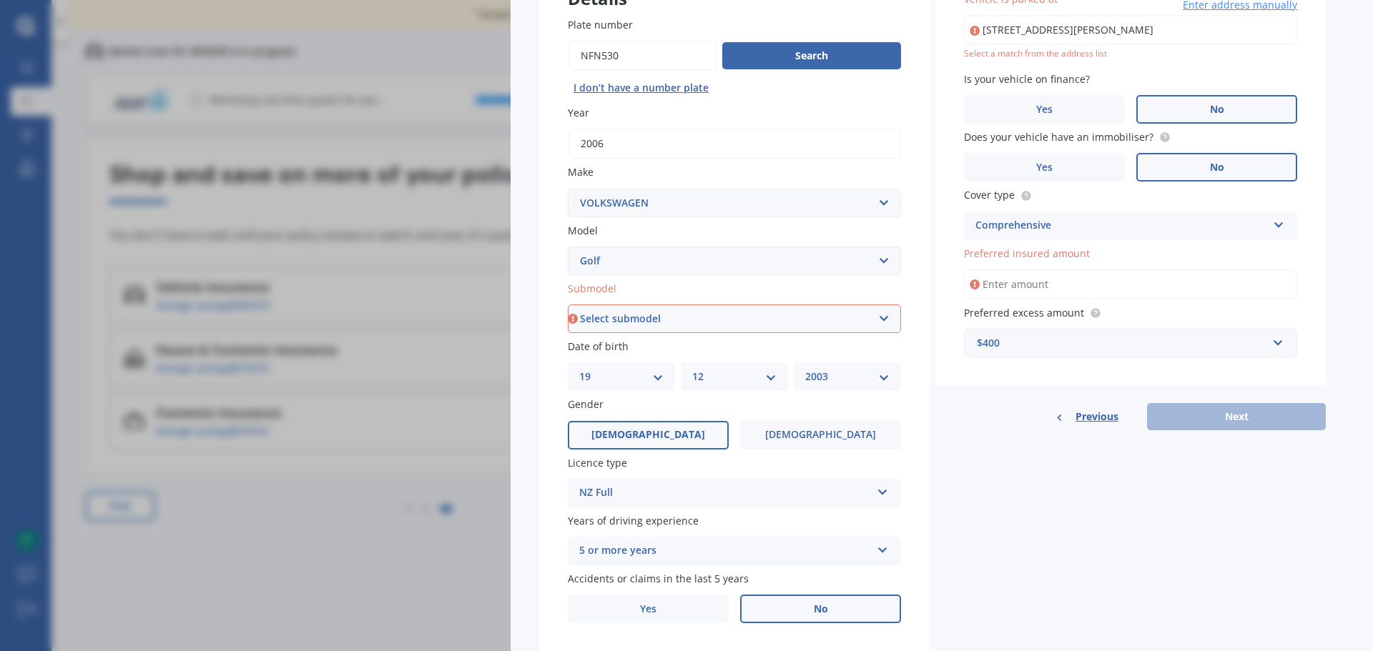
click at [1012, 292] on input "Preferred insured amount" at bounding box center [1130, 285] width 333 height 30
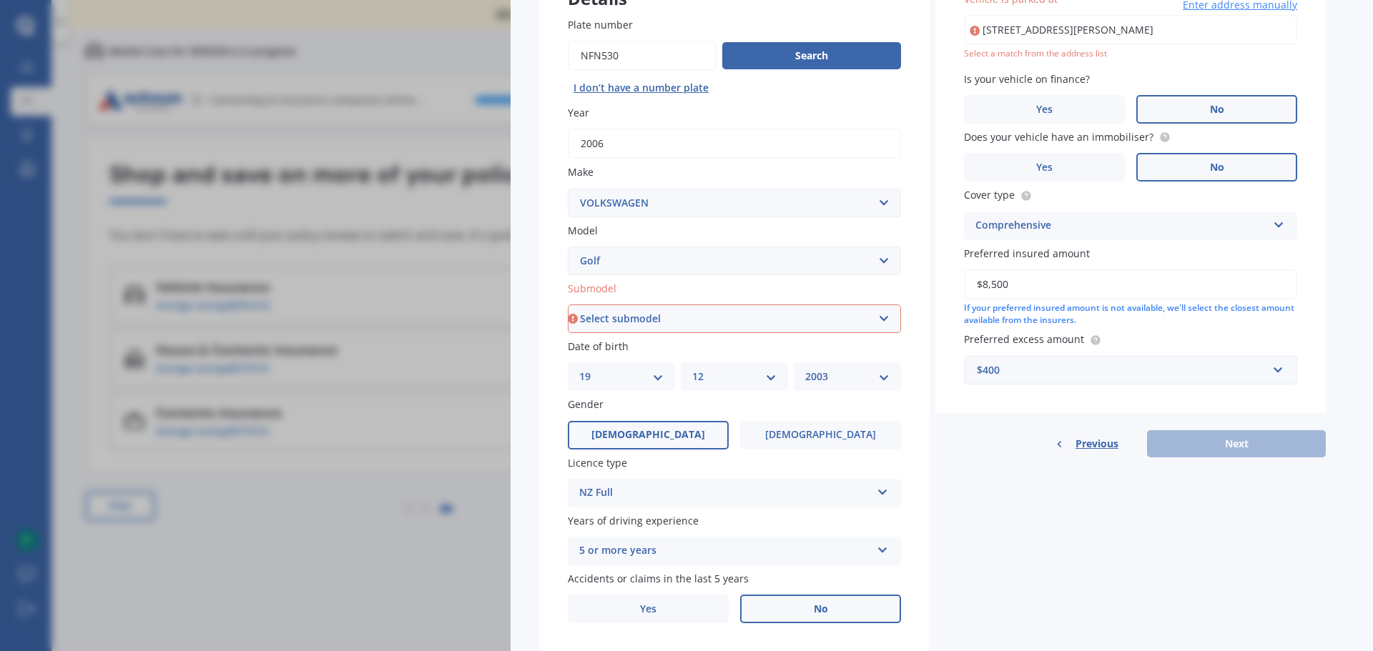
type input "$8,500"
click at [1220, 445] on div "Previous Next" at bounding box center [1130, 443] width 390 height 27
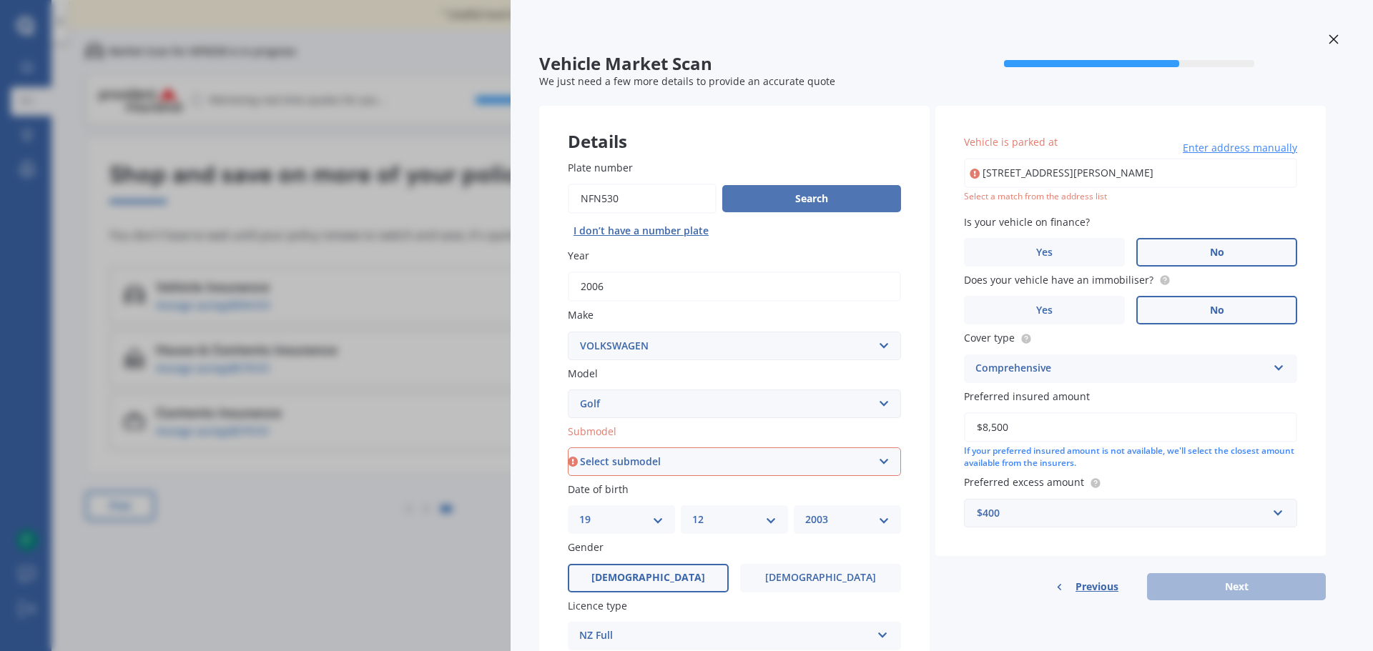
click at [824, 201] on button "Search" at bounding box center [811, 198] width 179 height 27
click at [887, 463] on select "Select submodel (All other) 1.4 GT TSI 1.4 TSI 1.6 1.6 FSI 1.6 TSI 1.8 1.9 TDI …" at bounding box center [734, 462] width 333 height 29
select select "2.0 TDI GT SPORT"
click at [568, 448] on select "Select submodel (All other) 1.4 GT TSI 1.4 TSI 1.6 1.6 FSI 1.6 TSI 1.8 1.9 TDI …" at bounding box center [734, 462] width 333 height 29
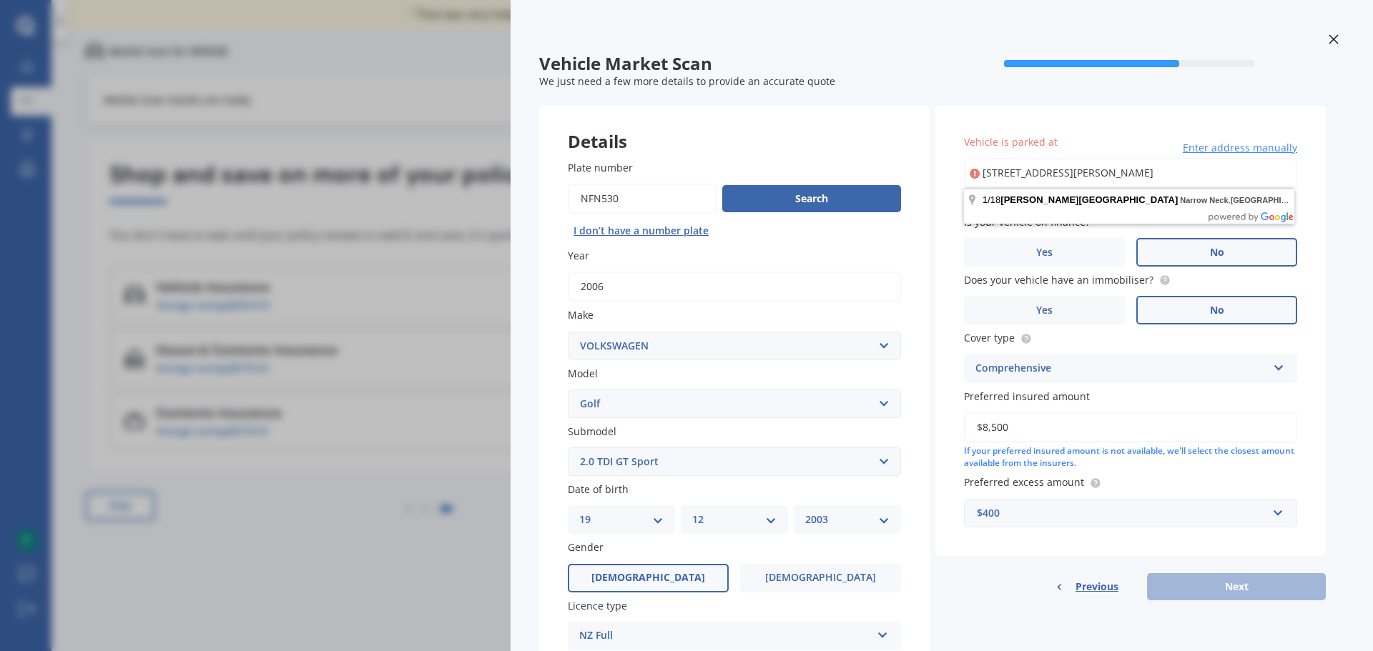
click at [1032, 173] on input "[STREET_ADDRESS][PERSON_NAME]" at bounding box center [1130, 173] width 333 height 30
type input "[STREET_ADDRESS][PERSON_NAME]"
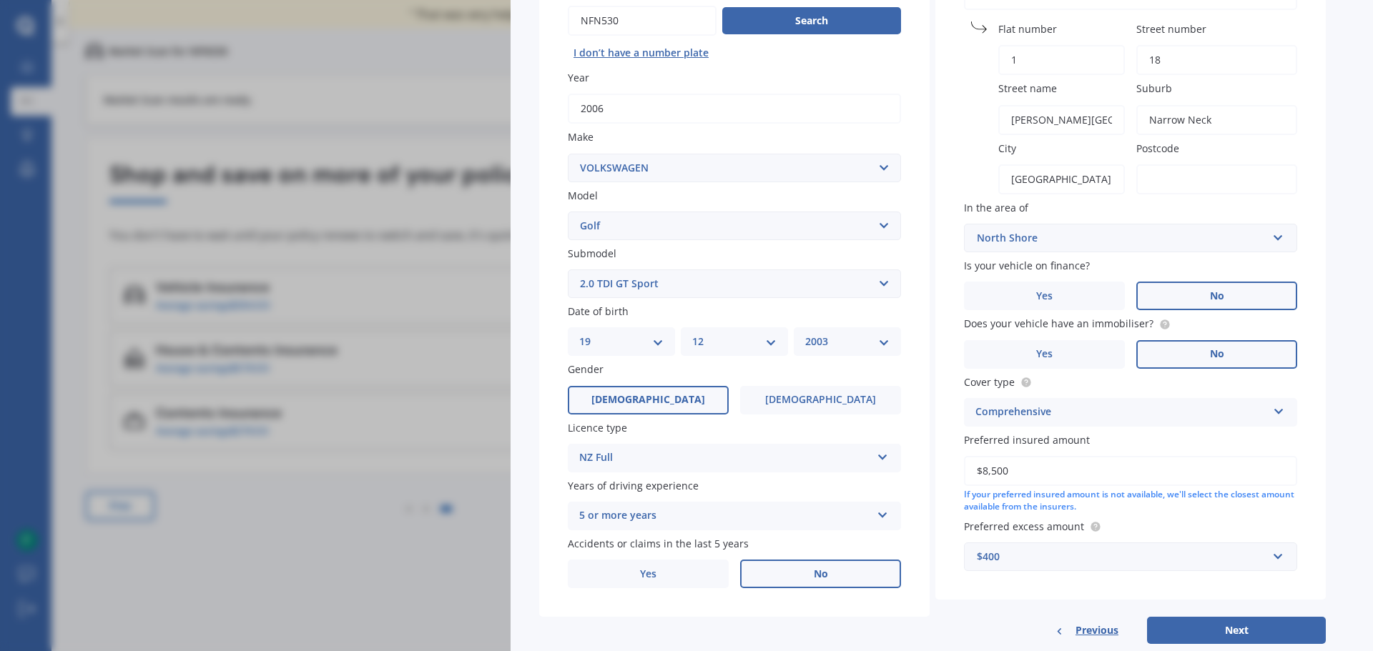
scroll to position [211, 0]
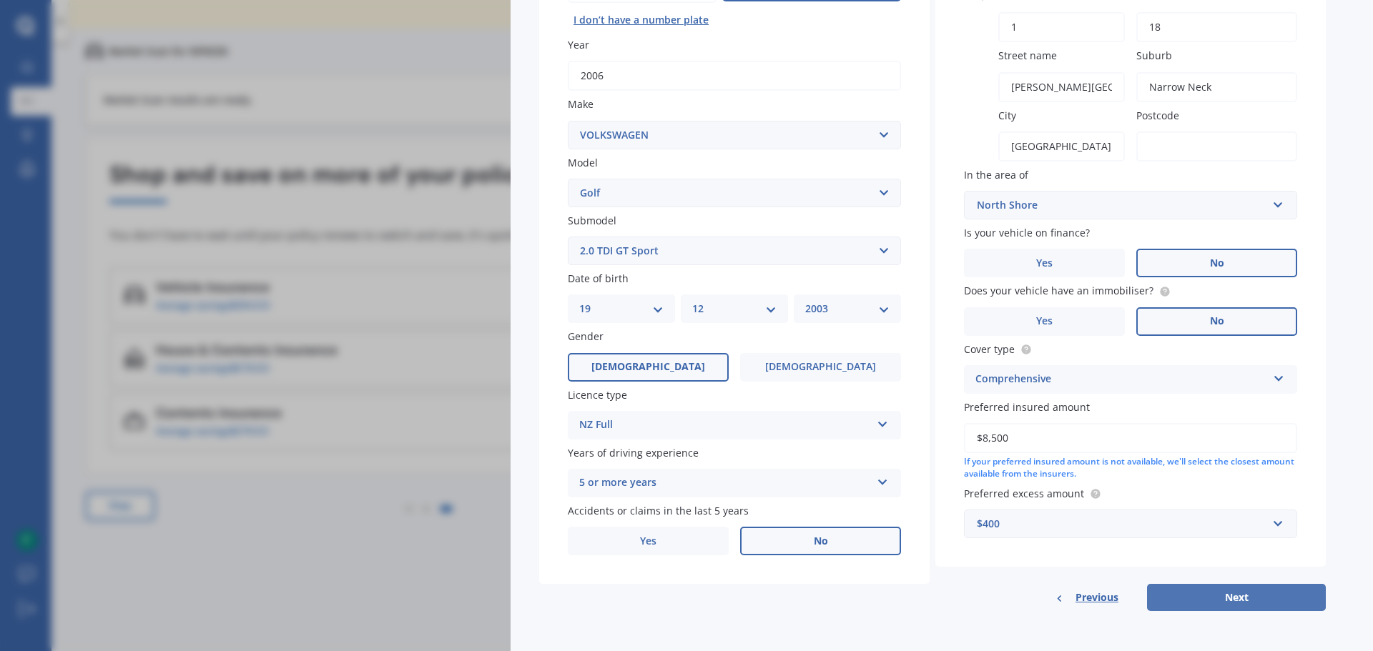
click at [1237, 598] on button "Next" at bounding box center [1236, 597] width 179 height 27
click at [1168, 25] on input "18" at bounding box center [1216, 27] width 161 height 30
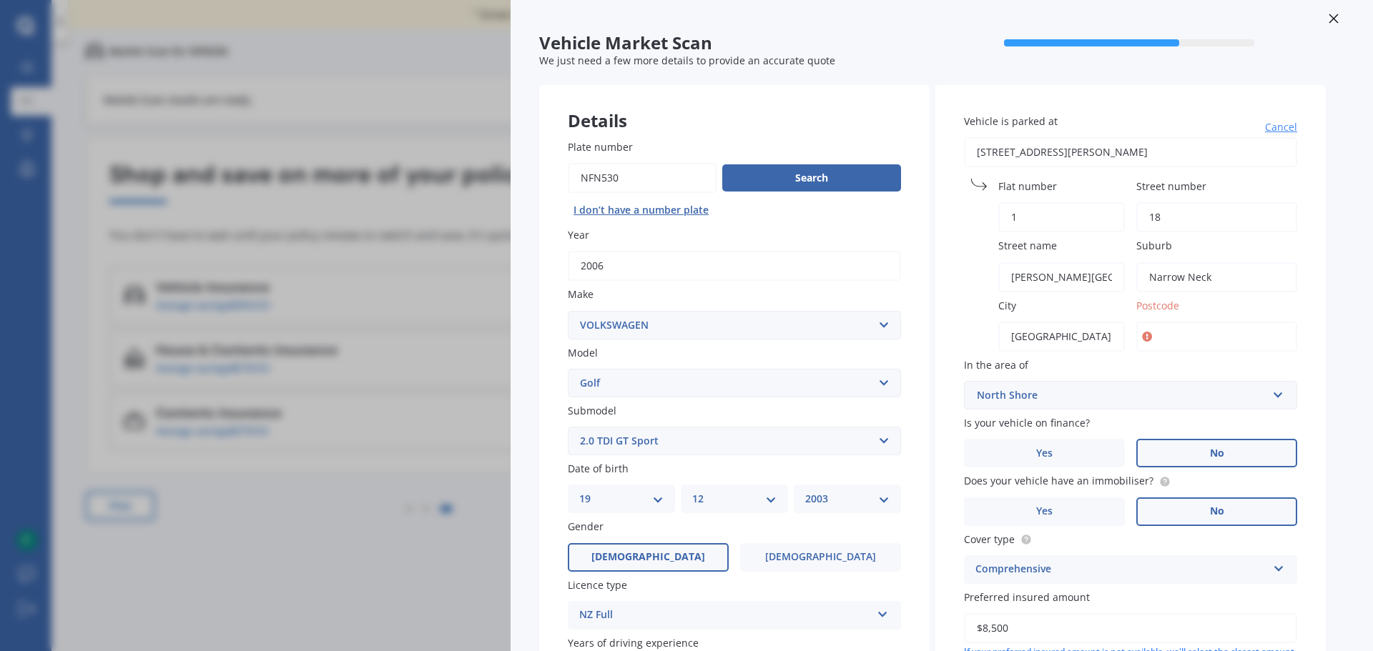
scroll to position [0, 0]
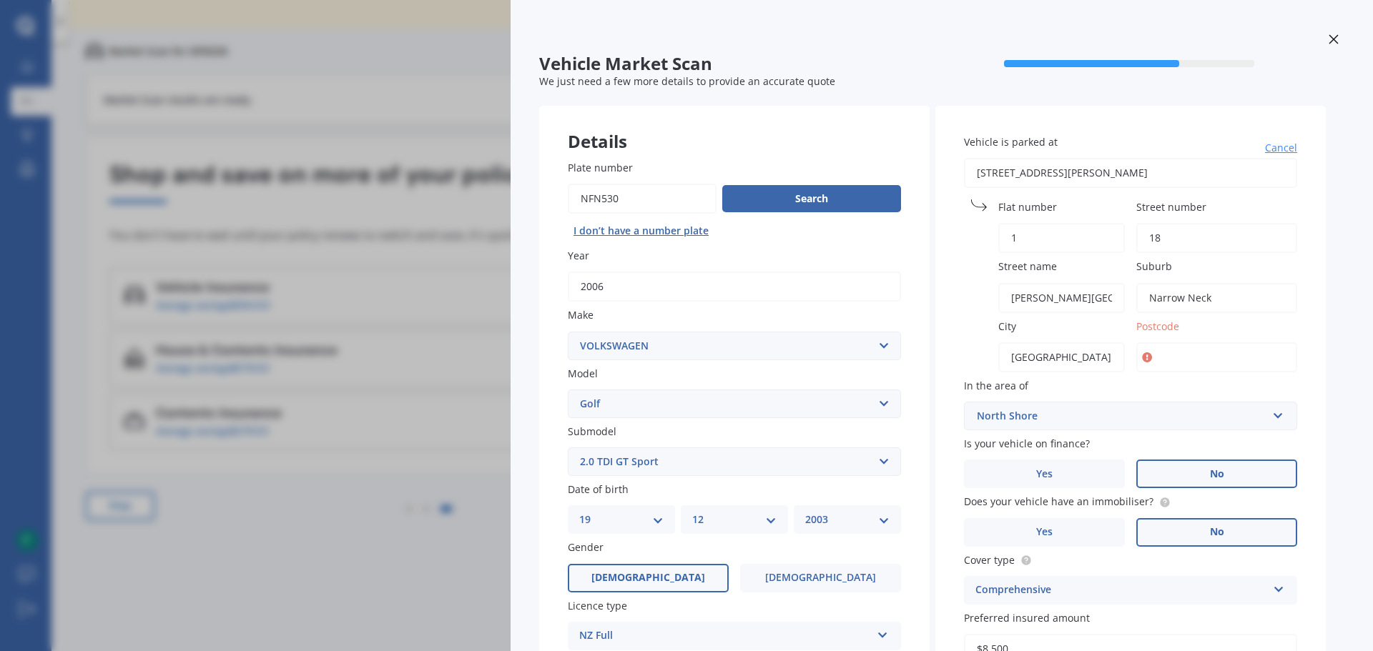
click at [1174, 359] on input "Postcode" at bounding box center [1216, 357] width 161 height 30
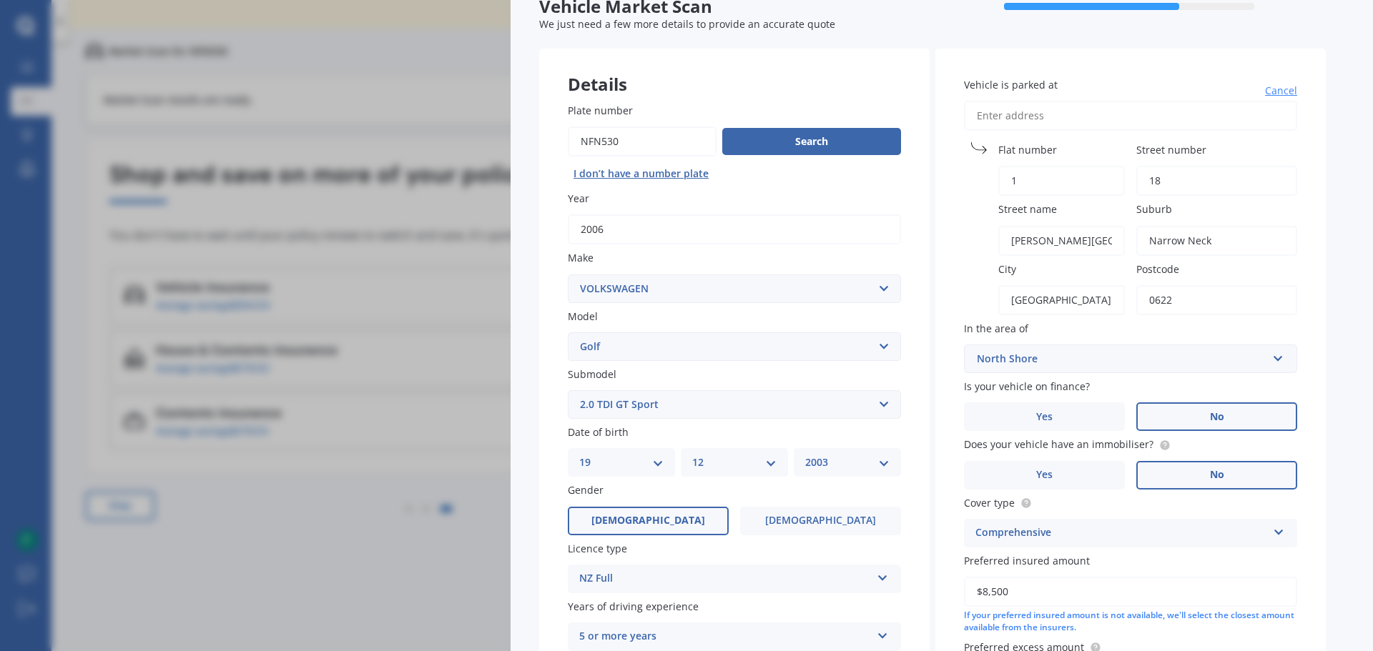
scroll to position [211, 0]
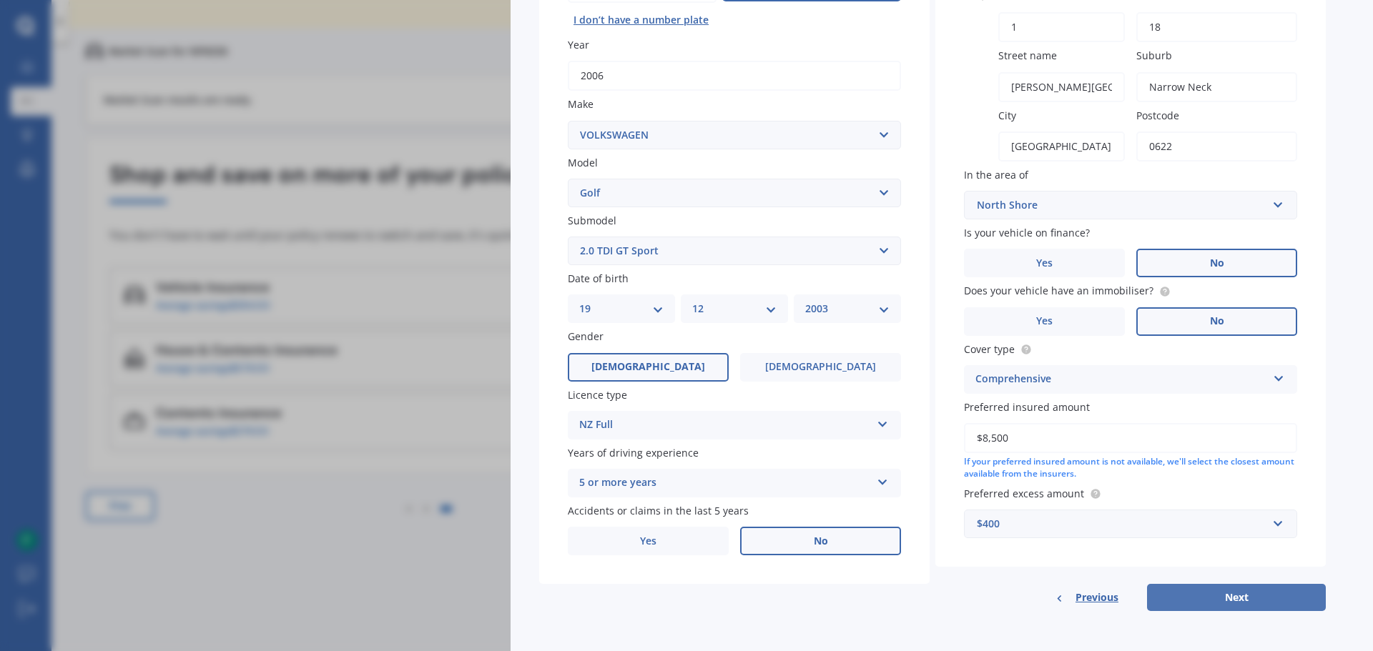
type input "0622"
click at [1236, 605] on button "Next" at bounding box center [1236, 597] width 179 height 27
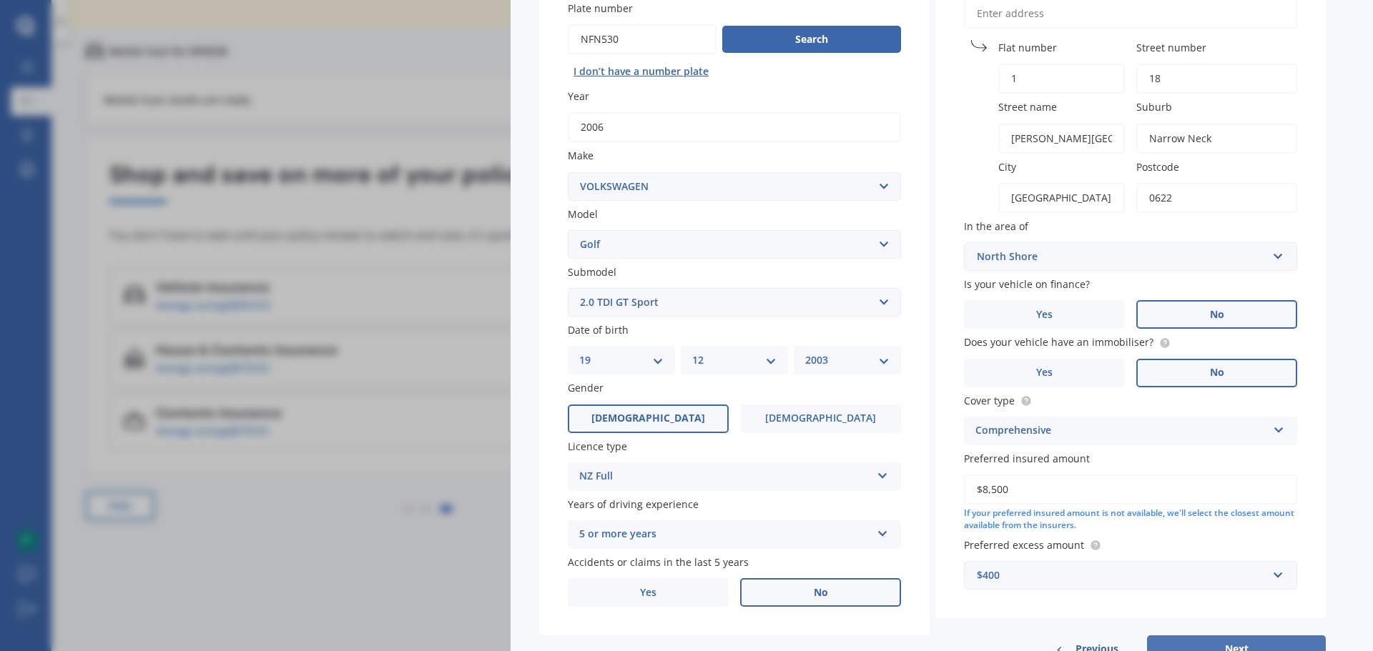
select select "19"
select select "12"
select select "2003"
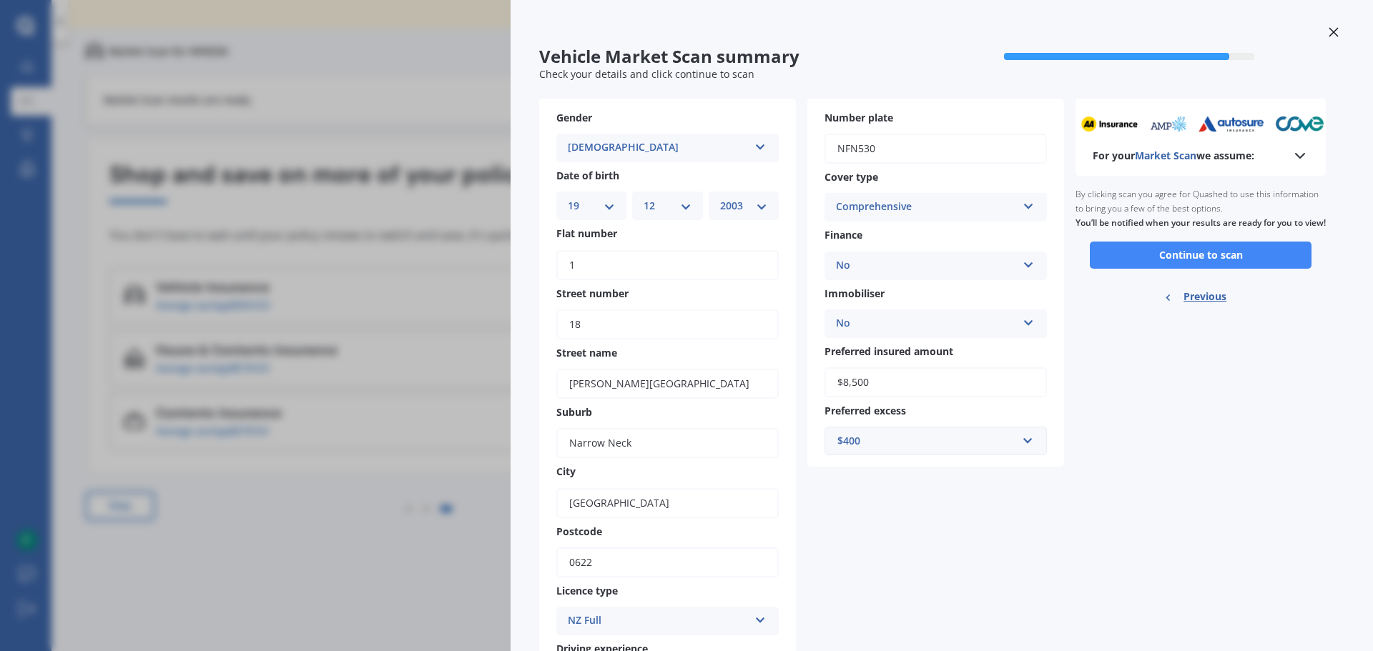
scroll to position [0, 0]
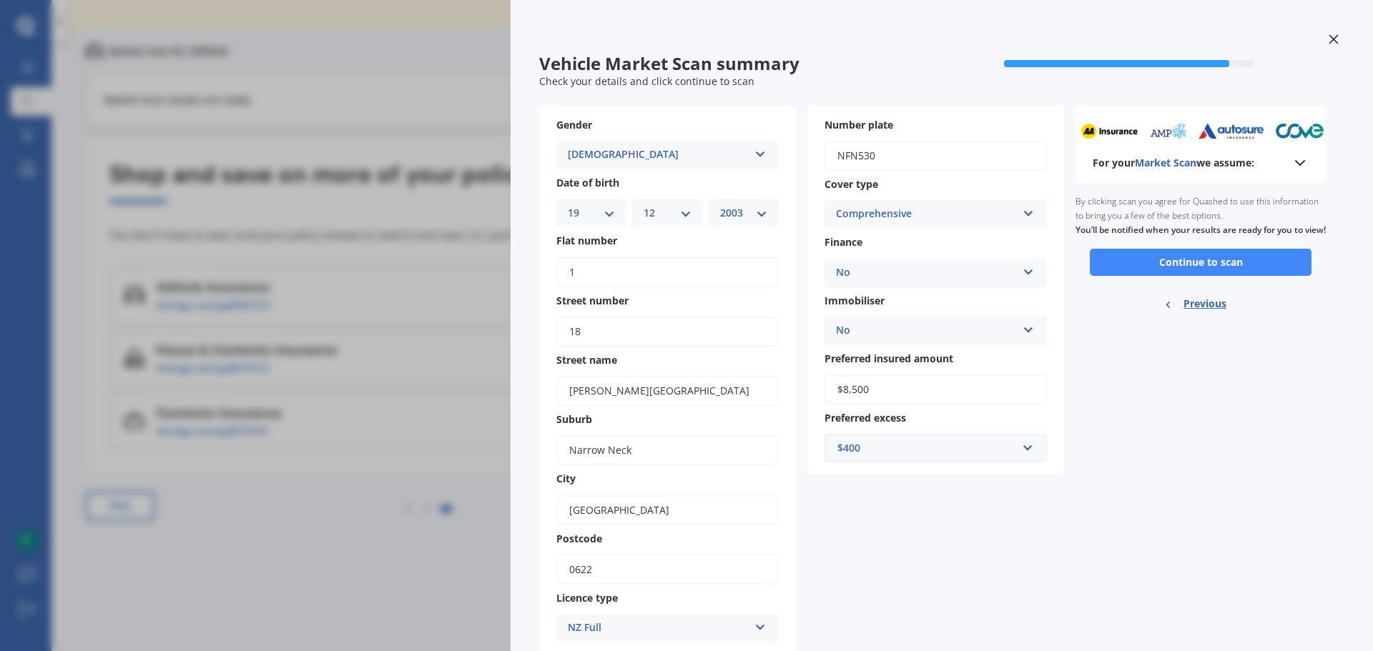
click at [1206, 270] on button "Continue to scan" at bounding box center [1200, 262] width 222 height 27
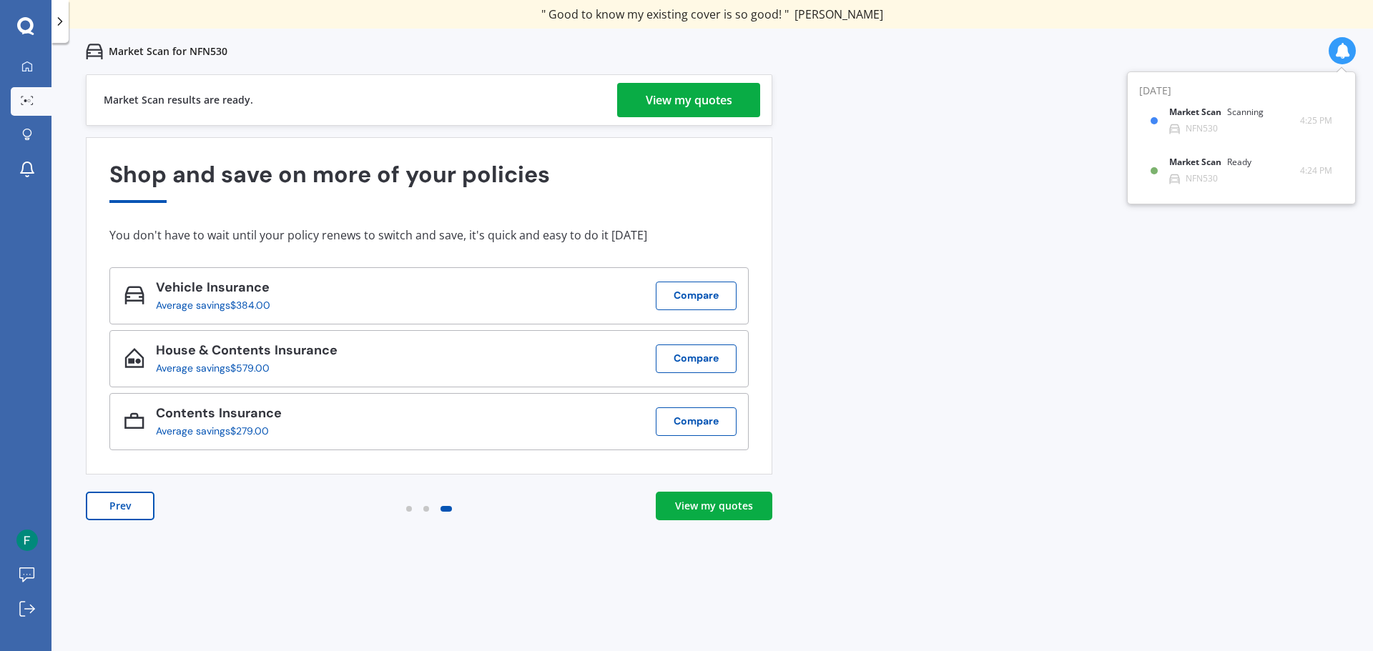
click at [686, 96] on div "View my quotes" at bounding box center [689, 100] width 86 height 34
